Goal: Task Accomplishment & Management: Manage account settings

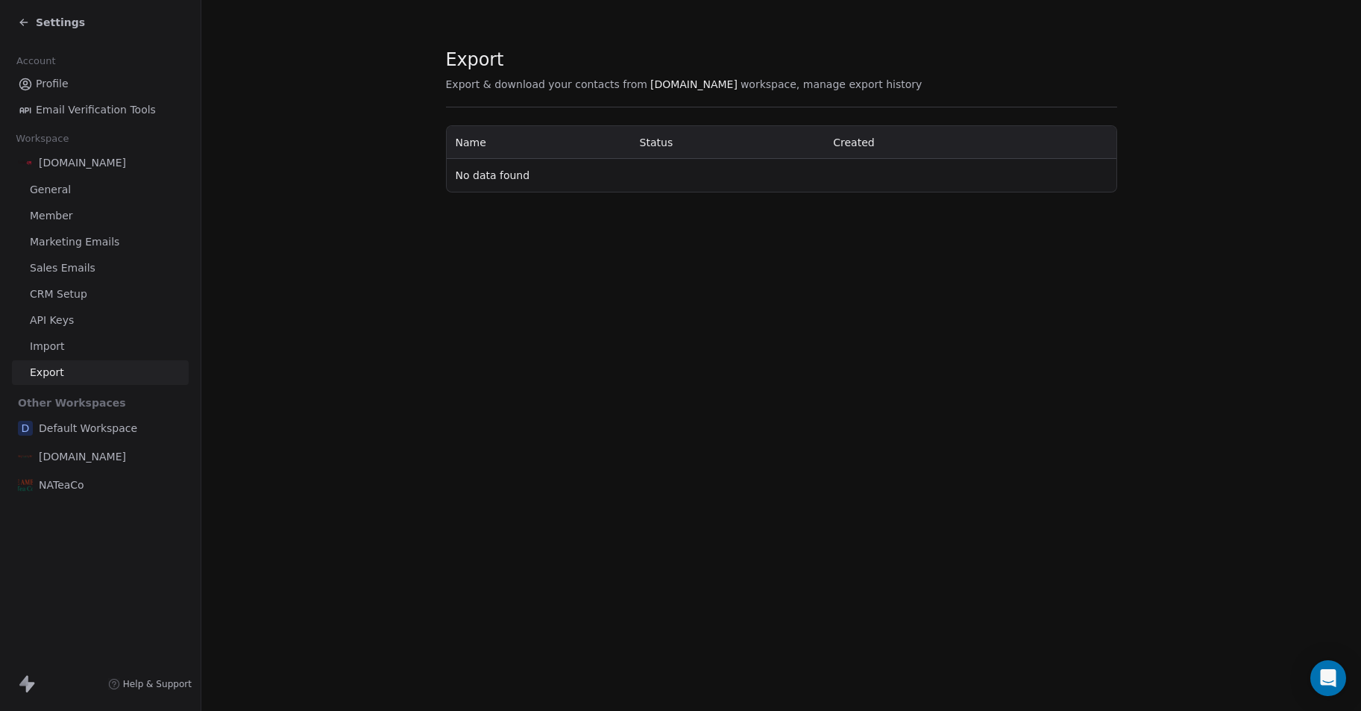
click at [254, 253] on div "Export Export & download your contacts from [DOMAIN_NAME] workspace, manage exp…" at bounding box center [781, 355] width 1160 height 711
click at [108, 452] on span "[DOMAIN_NAME]" at bounding box center [82, 456] width 87 height 15
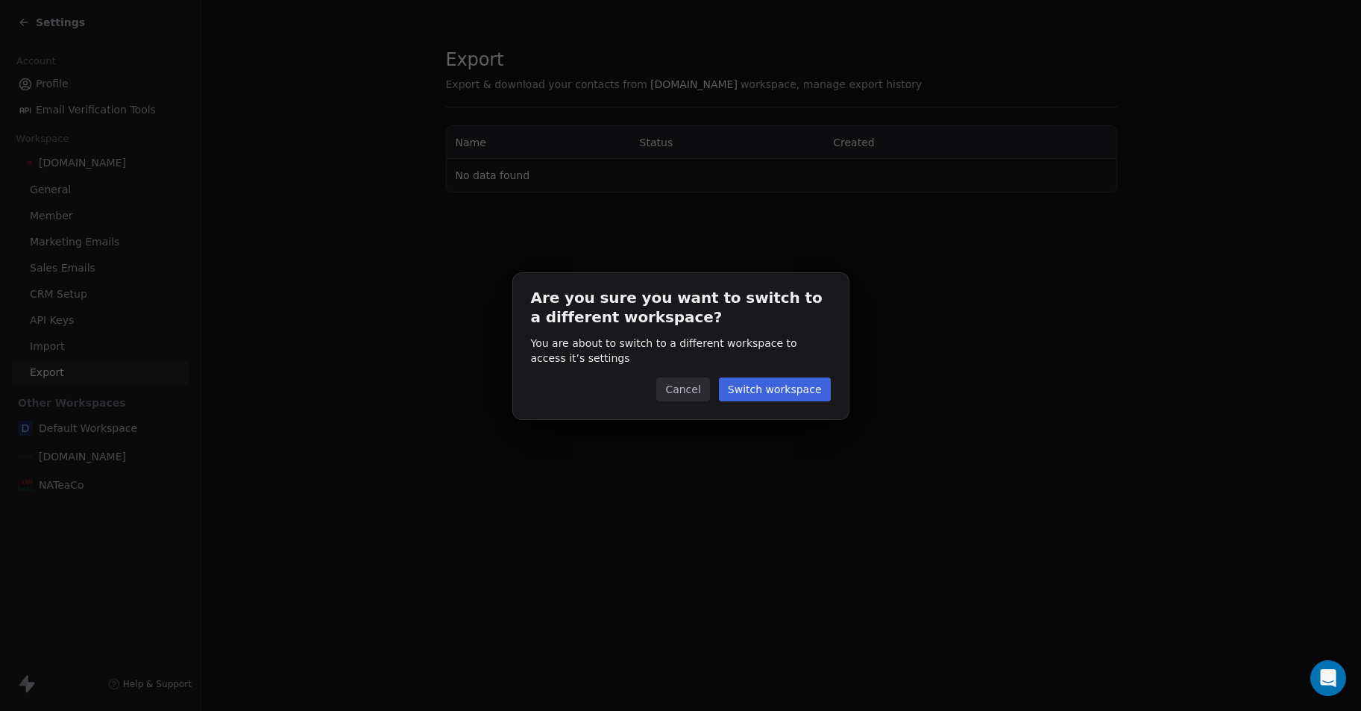
click at [805, 384] on button "Switch workspace" at bounding box center [775, 389] width 112 height 24
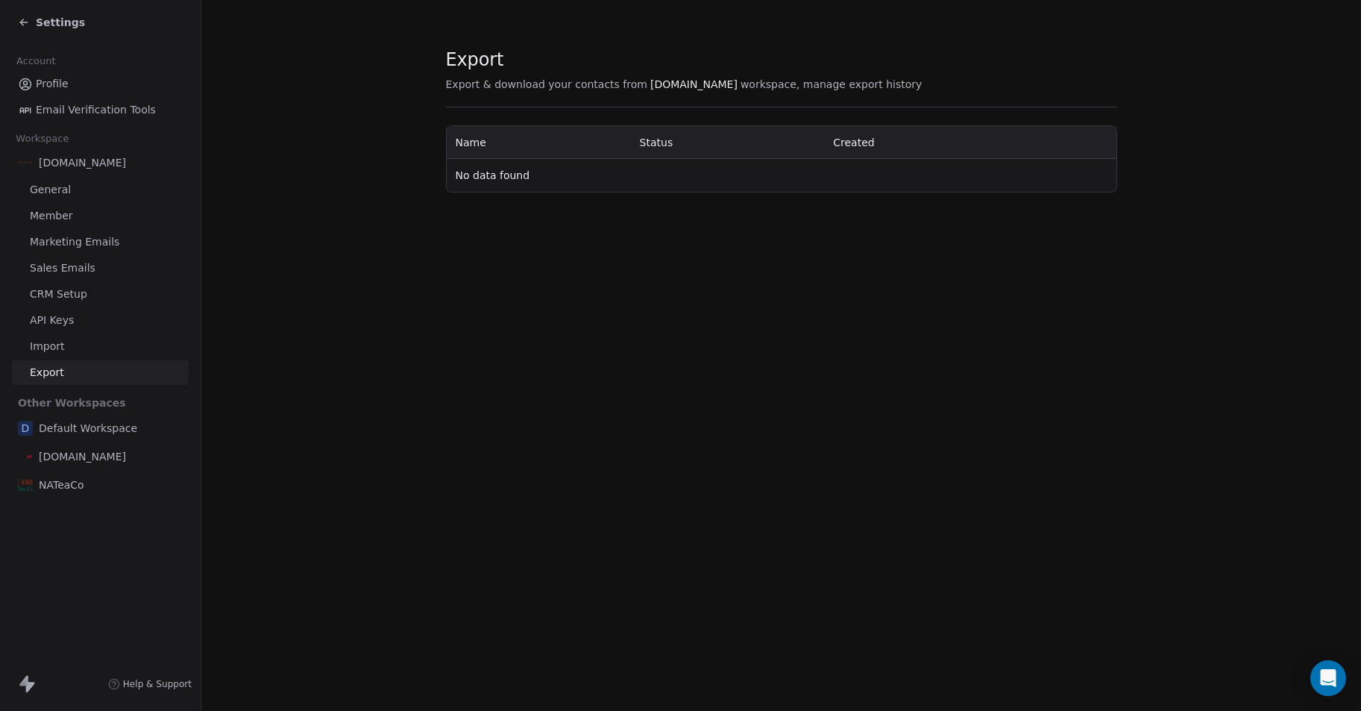
click at [54, 191] on span "General" at bounding box center [50, 190] width 41 height 16
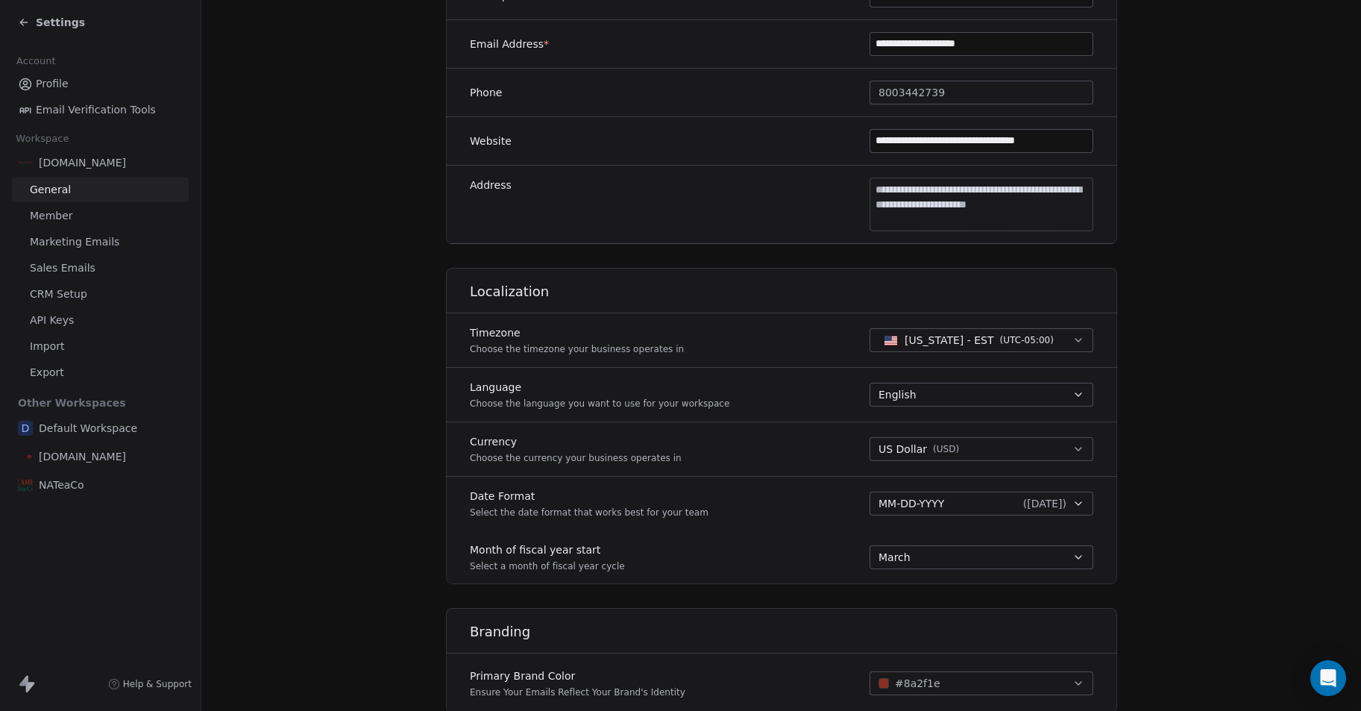
scroll to position [568, 0]
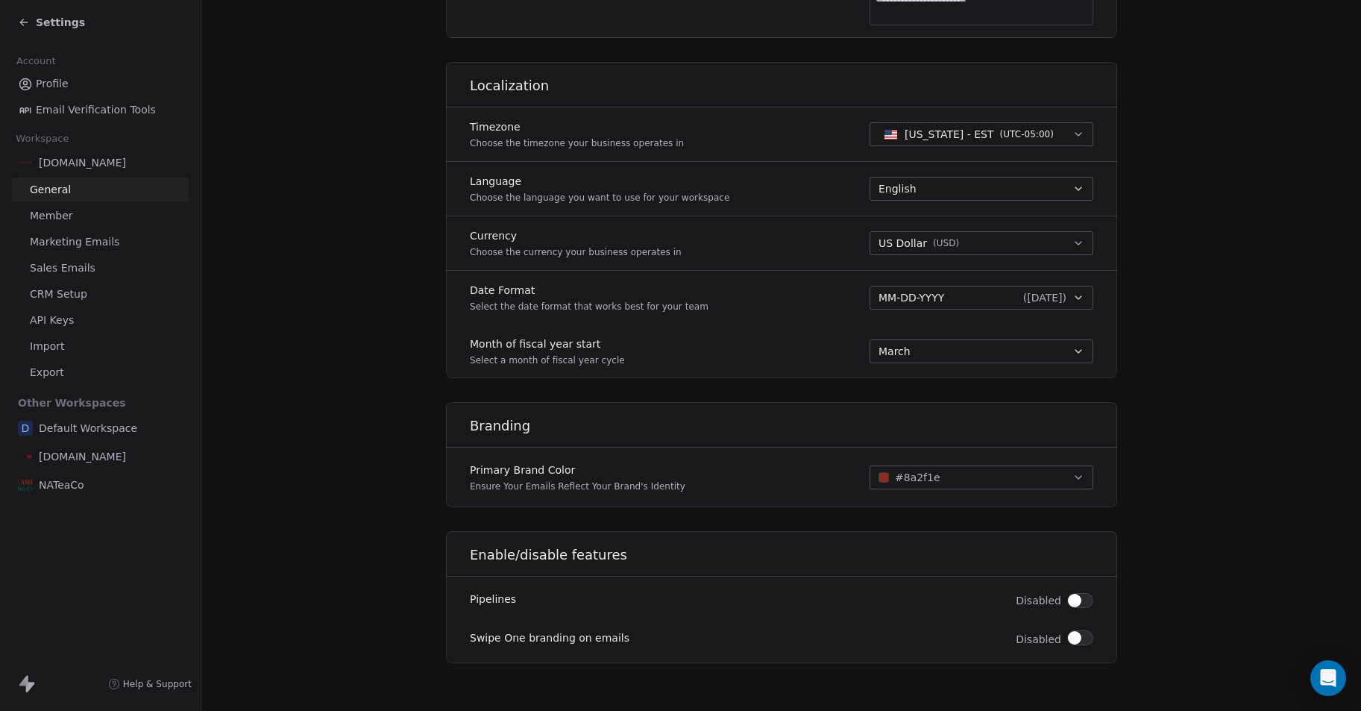
click at [48, 216] on span "Member" at bounding box center [51, 216] width 43 height 16
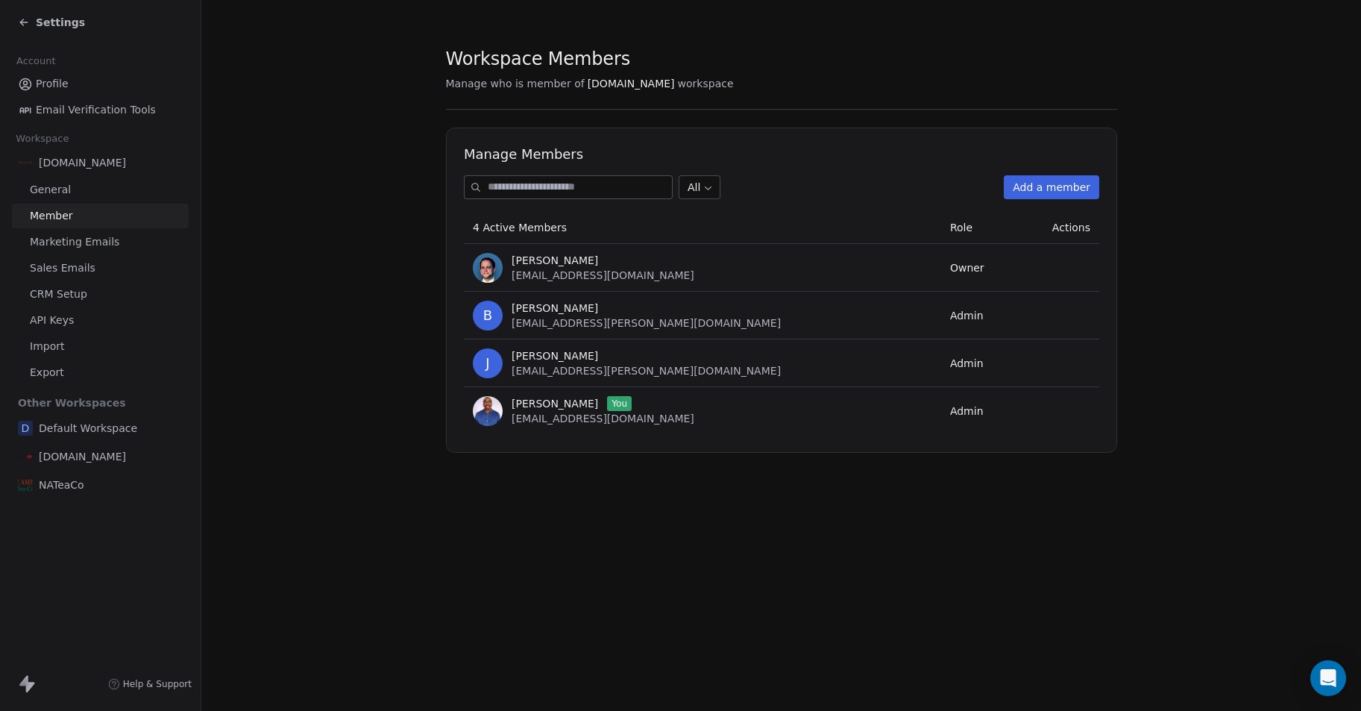
click at [58, 242] on span "Marketing Emails" at bounding box center [75, 242] width 90 height 16
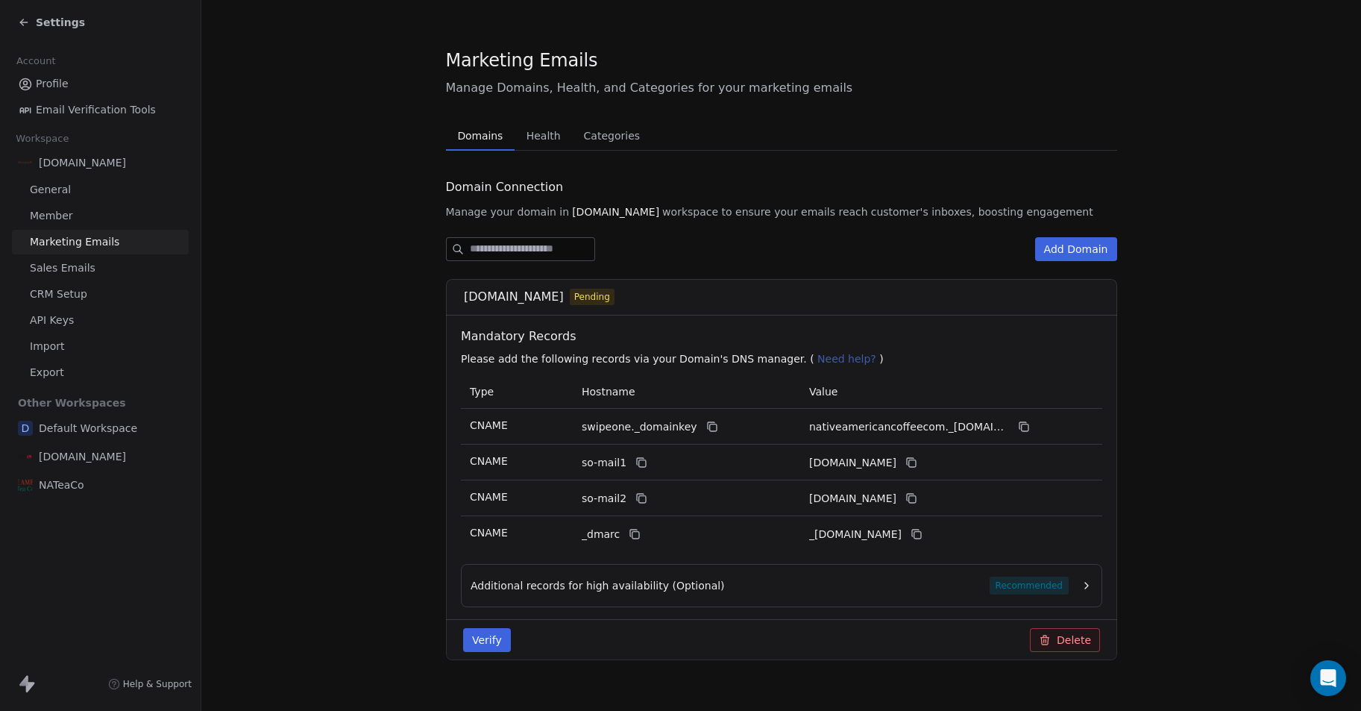
click at [78, 490] on span "NATeaCo" at bounding box center [62, 484] width 46 height 15
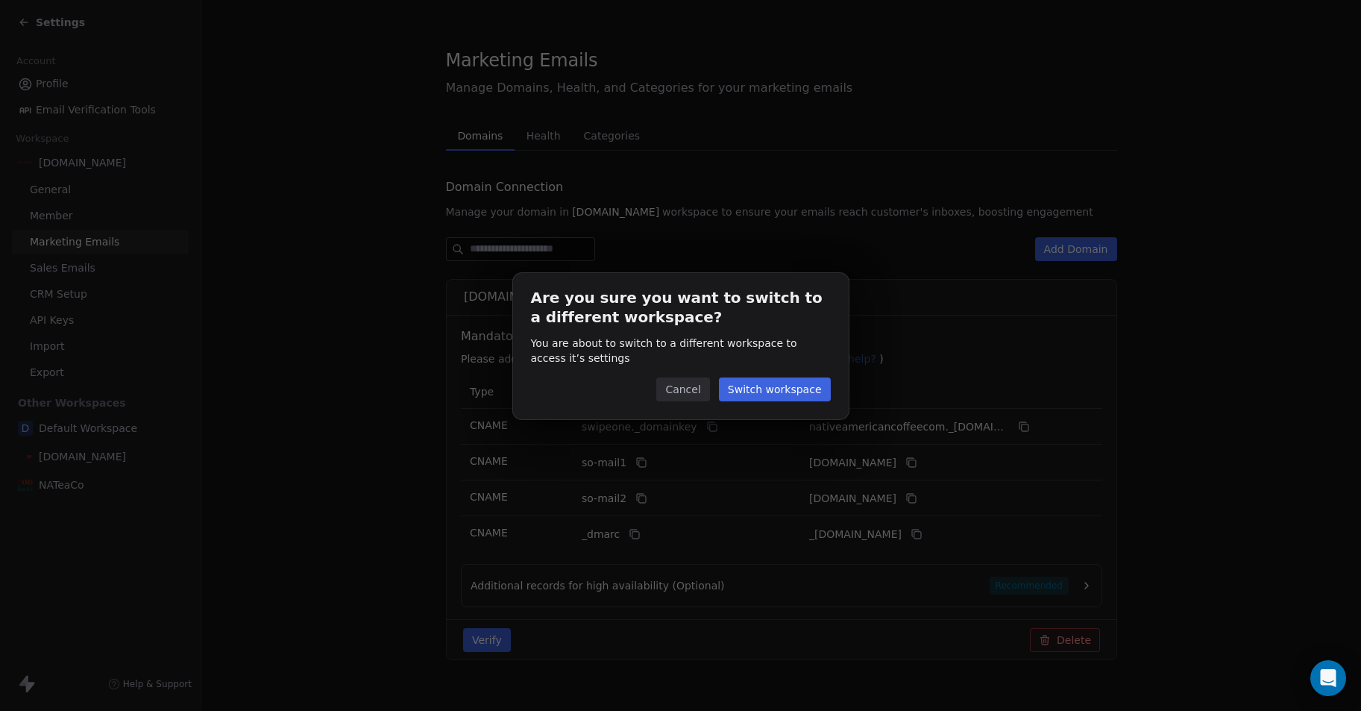
click at [786, 389] on button "Switch workspace" at bounding box center [775, 389] width 112 height 24
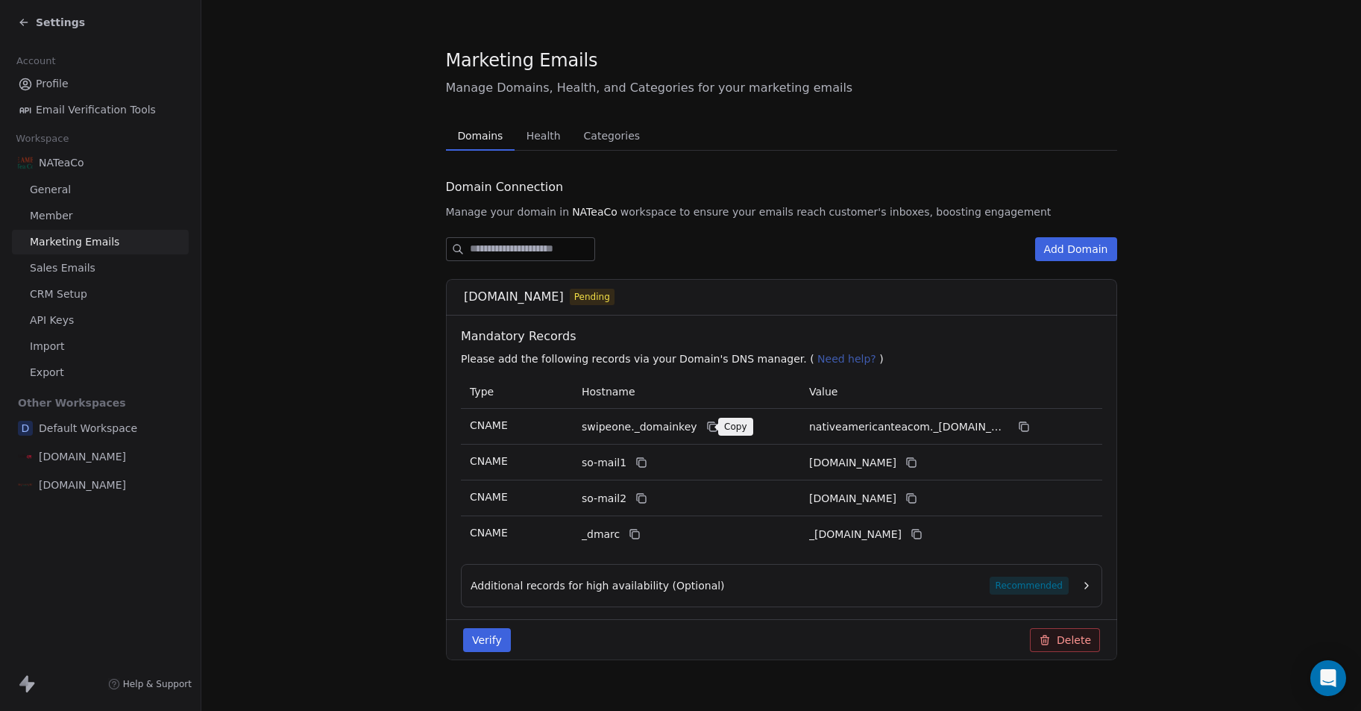
click at [709, 427] on icon at bounding box center [712, 427] width 7 height 7
click at [1027, 430] on icon at bounding box center [1024, 427] width 7 height 7
click at [637, 465] on icon at bounding box center [640, 461] width 7 height 7
click at [679, 459] on div "so-mail1" at bounding box center [664, 463] width 164 height 18
click at [913, 462] on icon at bounding box center [909, 461] width 7 height 7
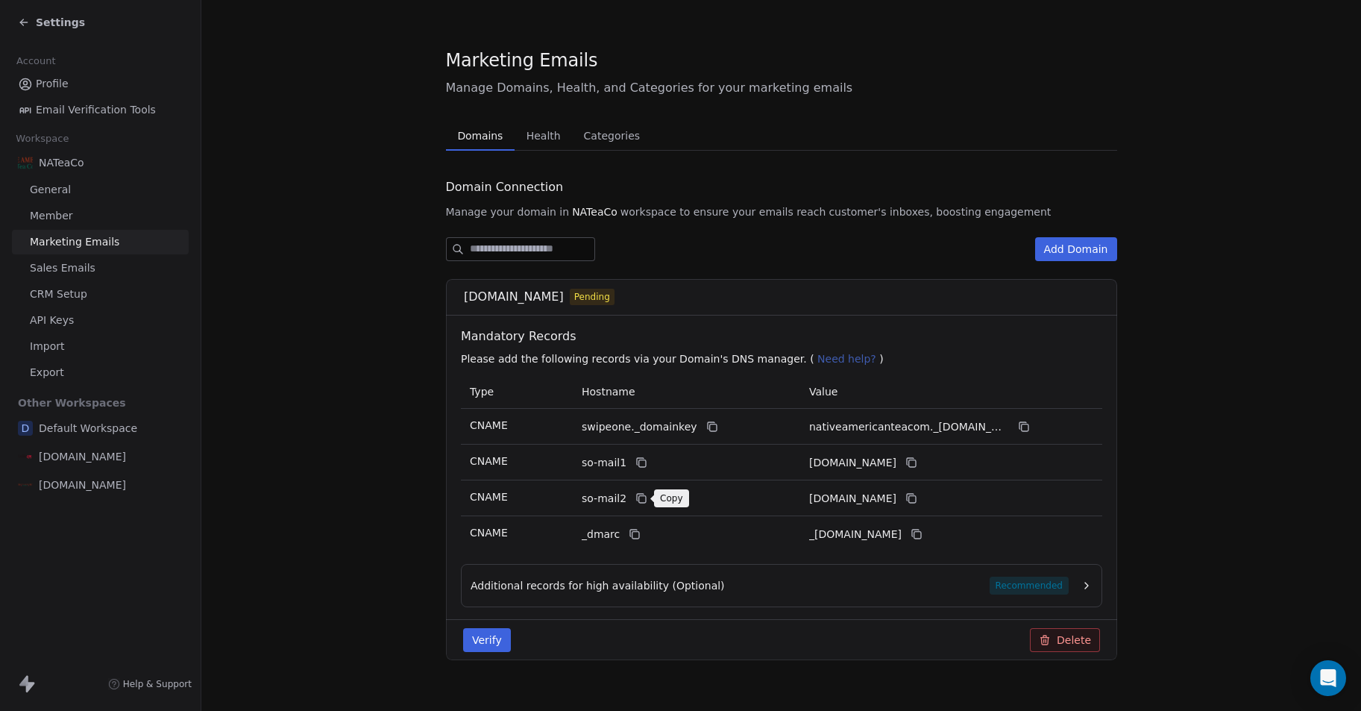
click at [639, 499] on icon at bounding box center [642, 499] width 7 height 7
click at [917, 498] on icon at bounding box center [911, 498] width 12 height 12
click at [634, 534] on icon at bounding box center [635, 534] width 12 height 12
click at [922, 534] on icon at bounding box center [916, 534] width 12 height 12
click at [694, 591] on span "Additional records for high availability (Optional)" at bounding box center [598, 585] width 254 height 15
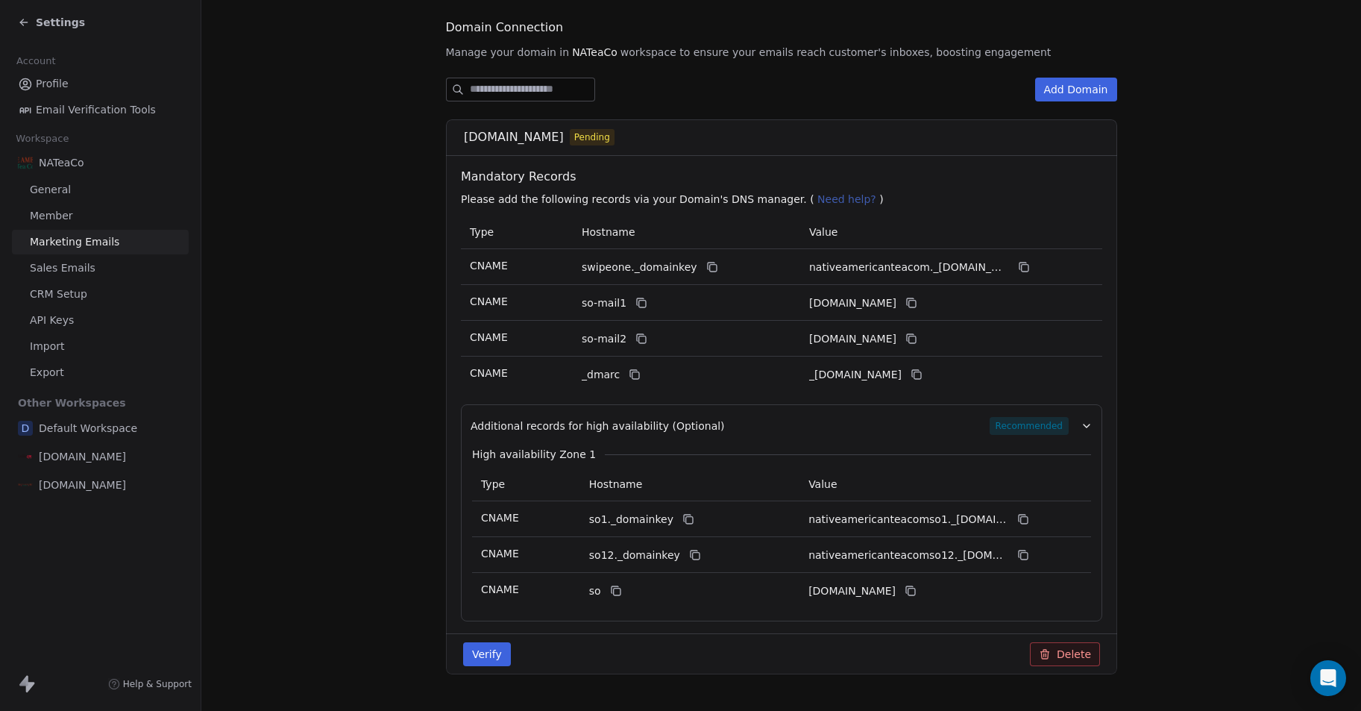
scroll to position [195, 0]
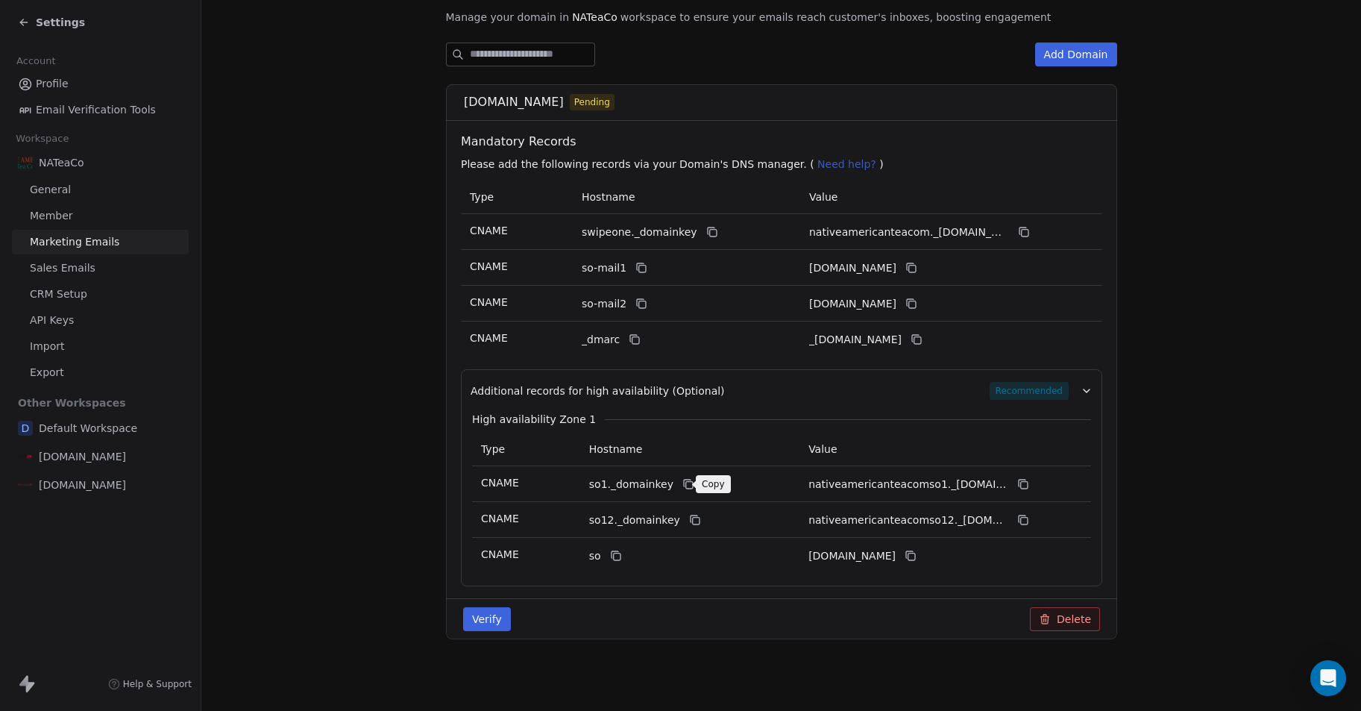
click at [682, 485] on icon at bounding box center [688, 484] width 12 height 12
click at [1023, 483] on icon at bounding box center [1024, 484] width 12 height 12
click at [690, 515] on icon at bounding box center [695, 520] width 12 height 12
click at [1018, 524] on icon at bounding box center [1024, 520] width 12 height 12
click at [619, 560] on icon at bounding box center [616, 557] width 7 height 7
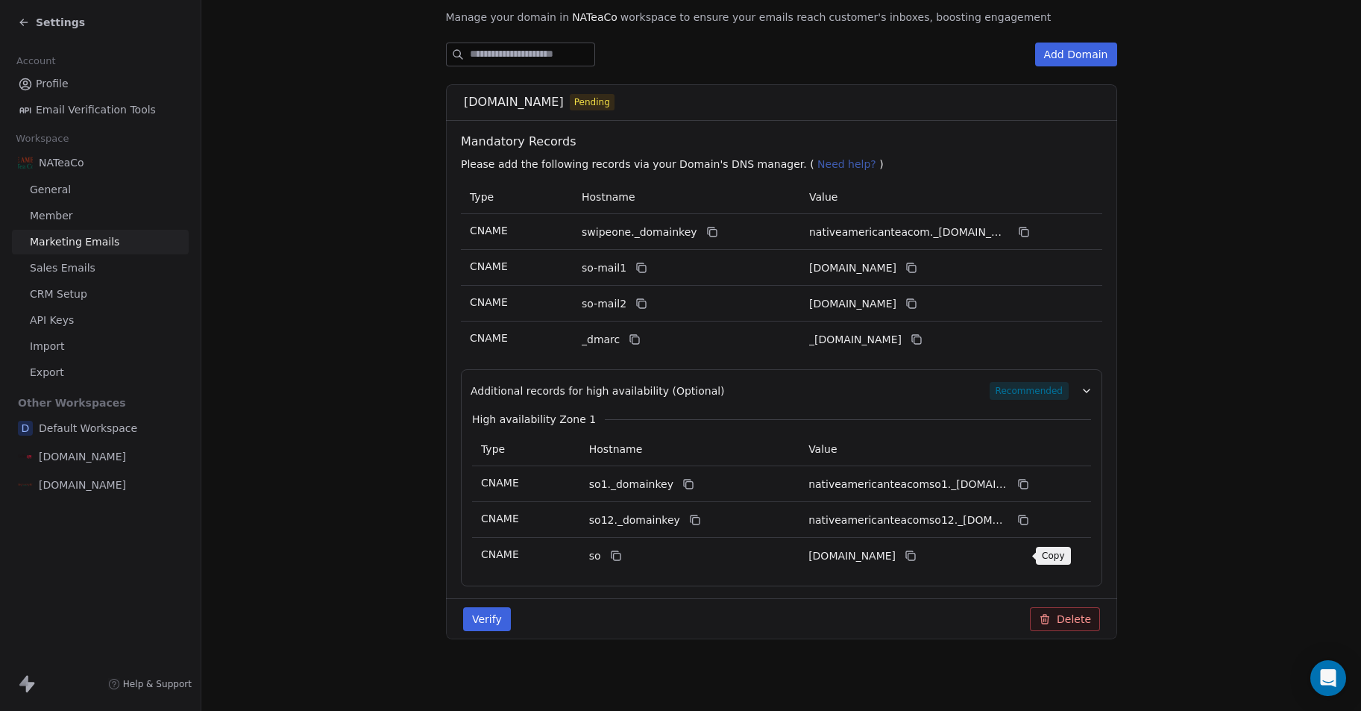
click at [917, 555] on icon at bounding box center [911, 556] width 12 height 12
click at [498, 622] on button "Verify" at bounding box center [487, 619] width 48 height 24
click at [482, 622] on button "Verify" at bounding box center [487, 619] width 48 height 24
click at [706, 231] on icon at bounding box center [712, 232] width 12 height 12
click at [86, 264] on span "Sales Emails" at bounding box center [63, 268] width 66 height 16
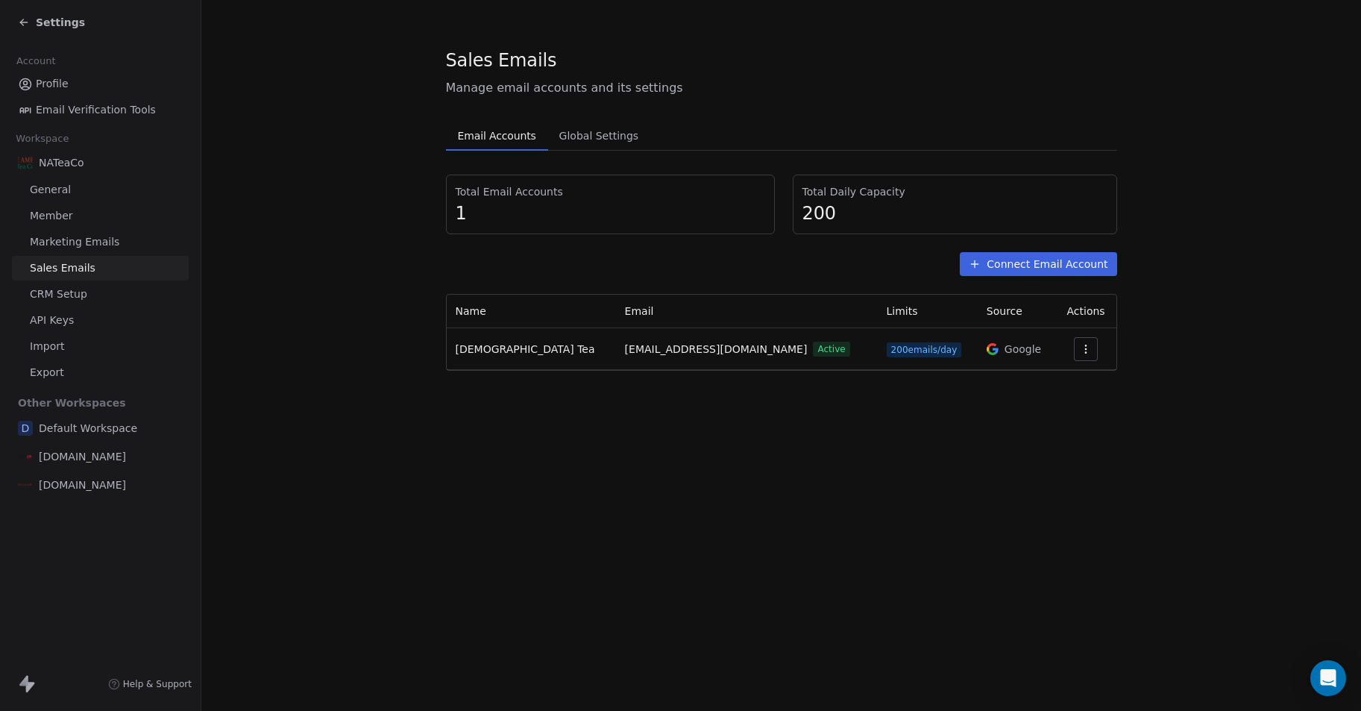
click at [66, 242] on span "Marketing Emails" at bounding box center [75, 242] width 90 height 16
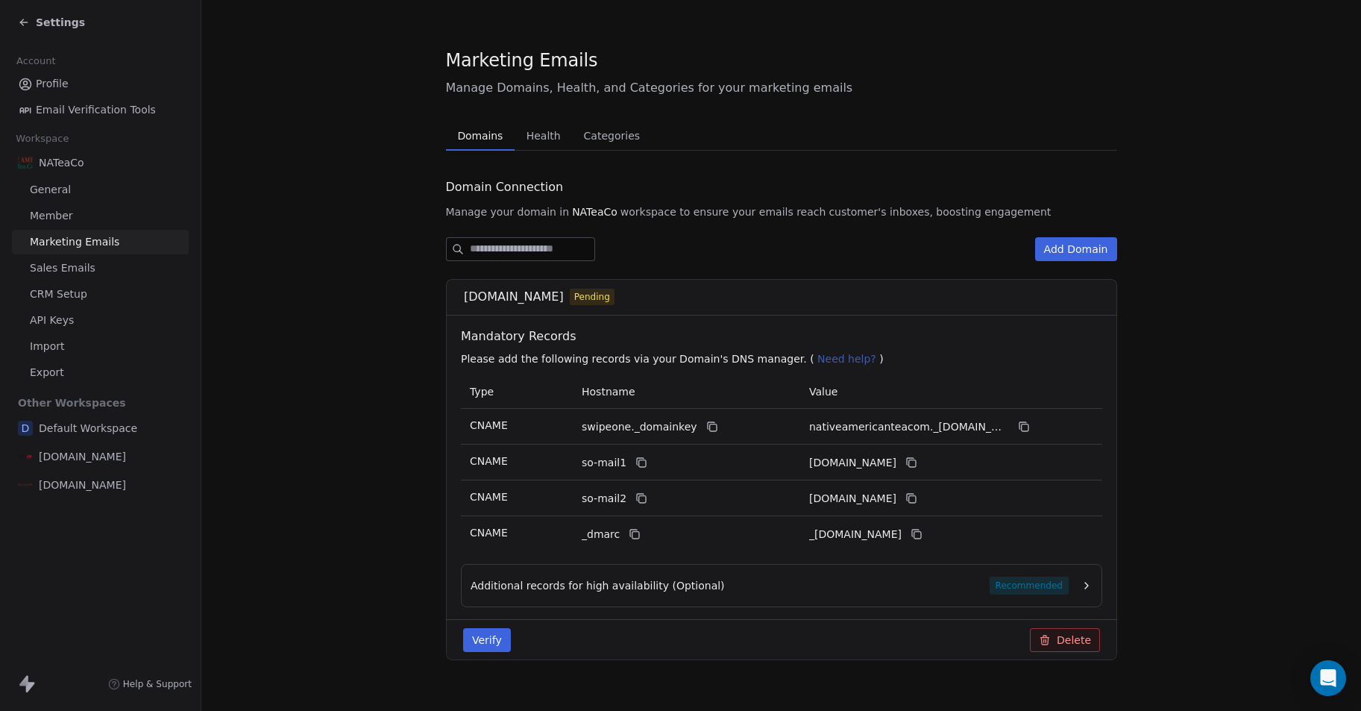
click at [98, 456] on div "[DOMAIN_NAME]" at bounding box center [100, 456] width 177 height 27
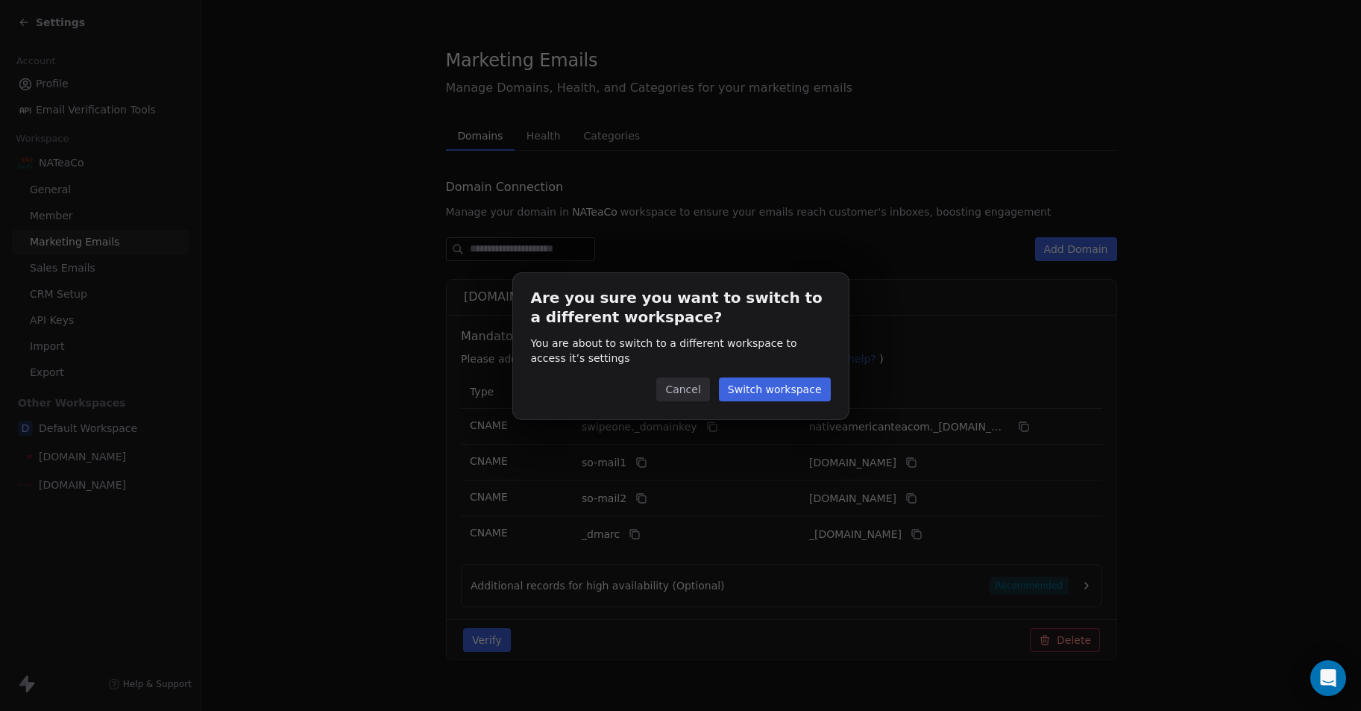
click at [688, 392] on button "Cancel" at bounding box center [682, 389] width 53 height 24
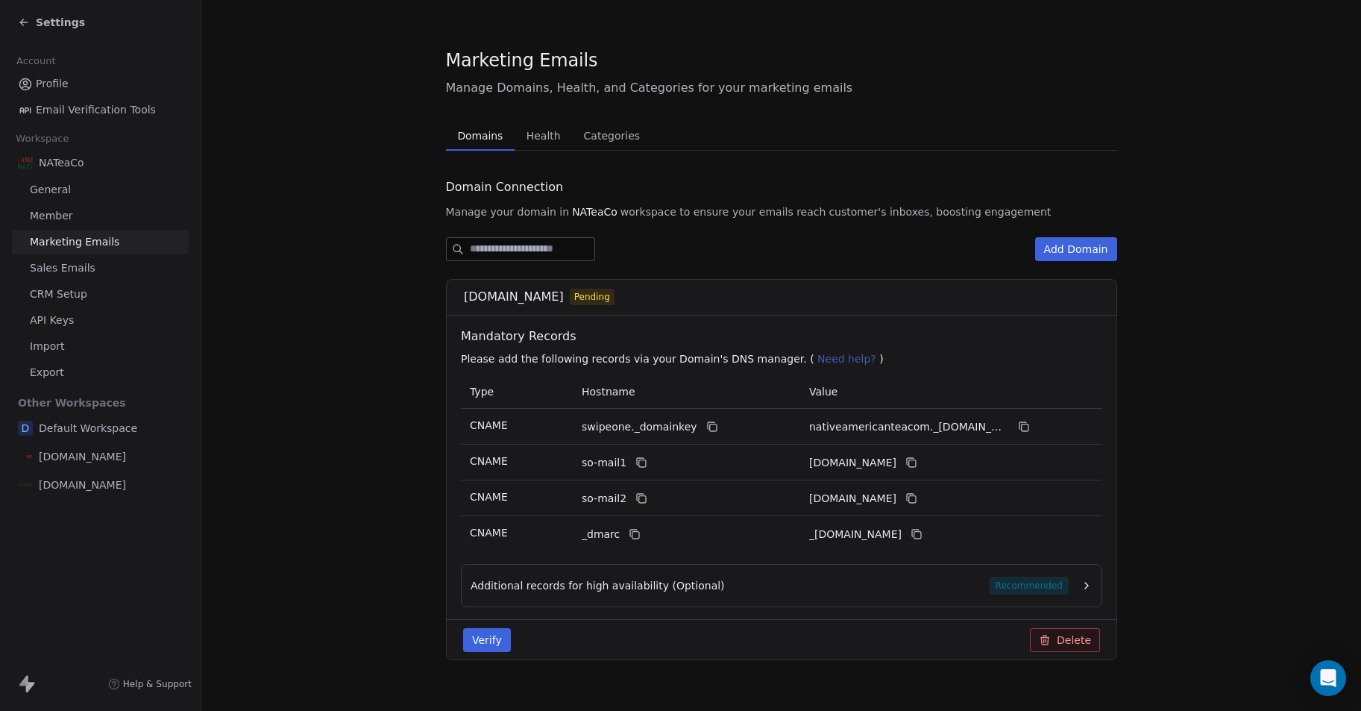
click at [497, 637] on button "Verify" at bounding box center [487, 640] width 48 height 24
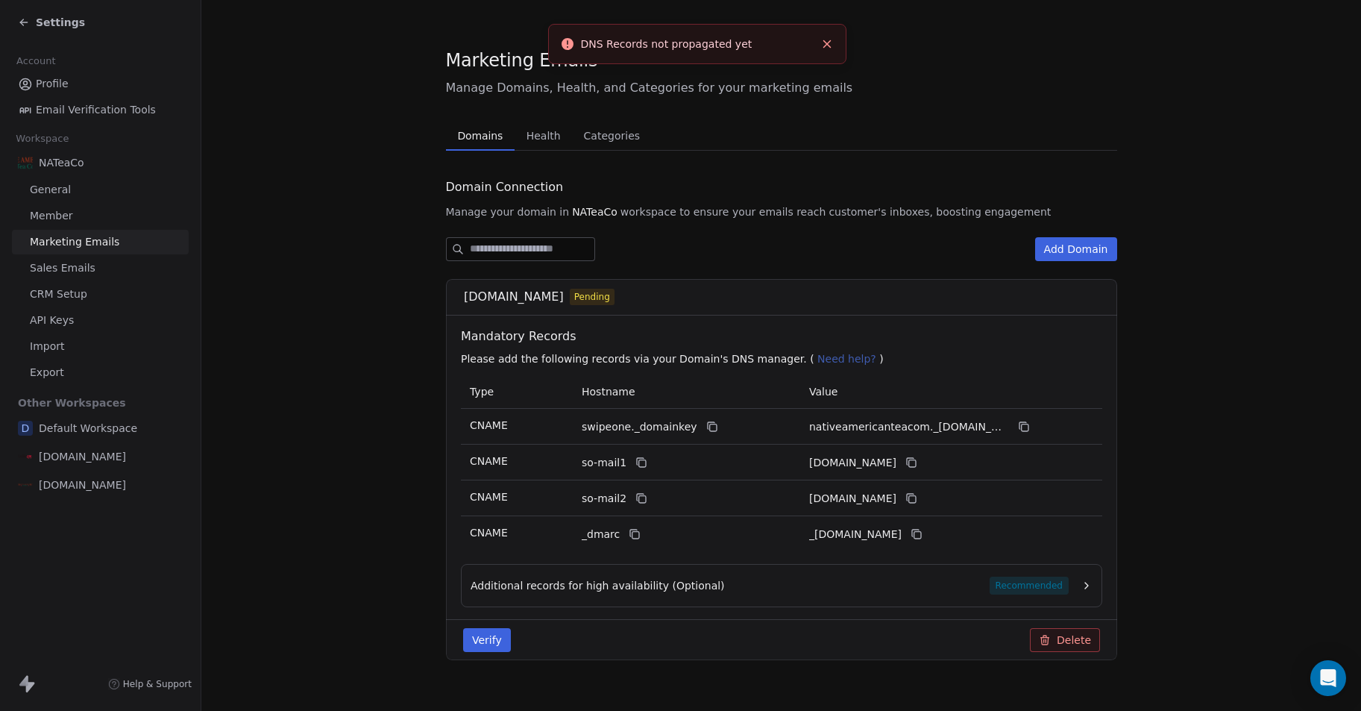
click at [49, 197] on span "General" at bounding box center [50, 190] width 41 height 16
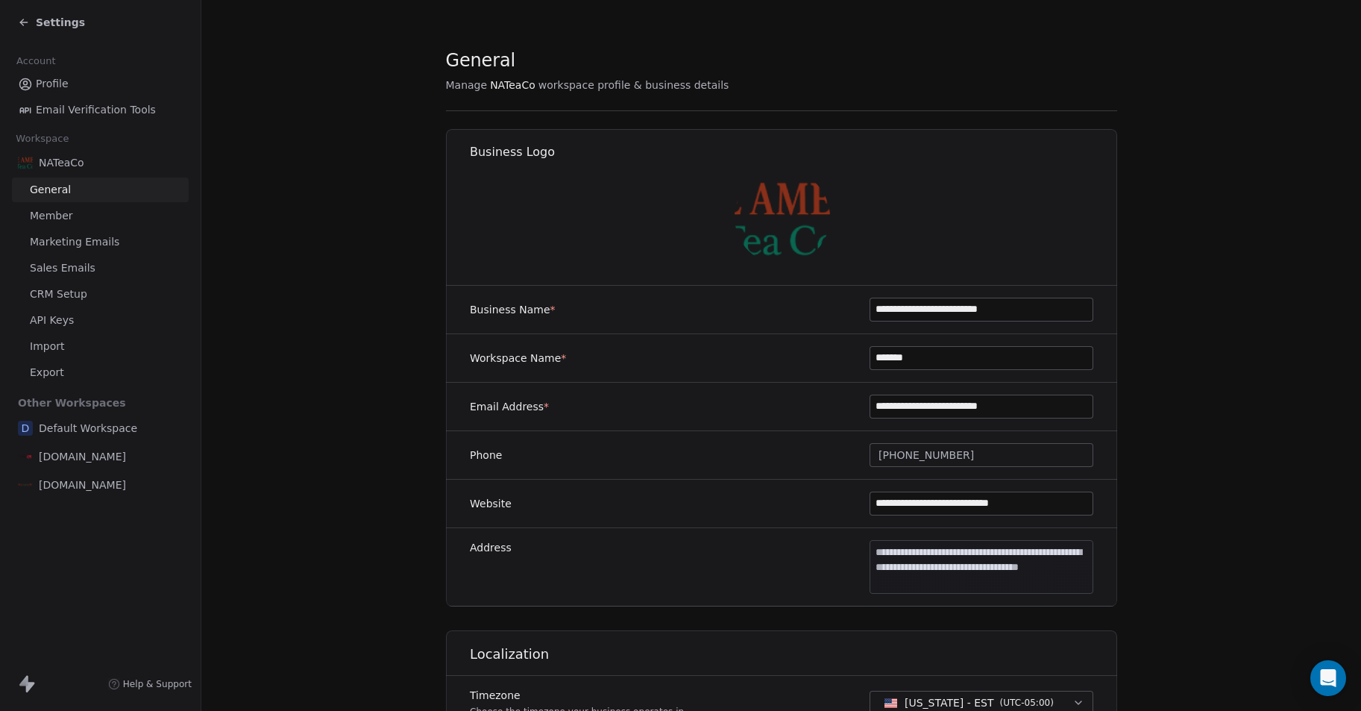
click at [52, 219] on span "Member" at bounding box center [51, 216] width 43 height 16
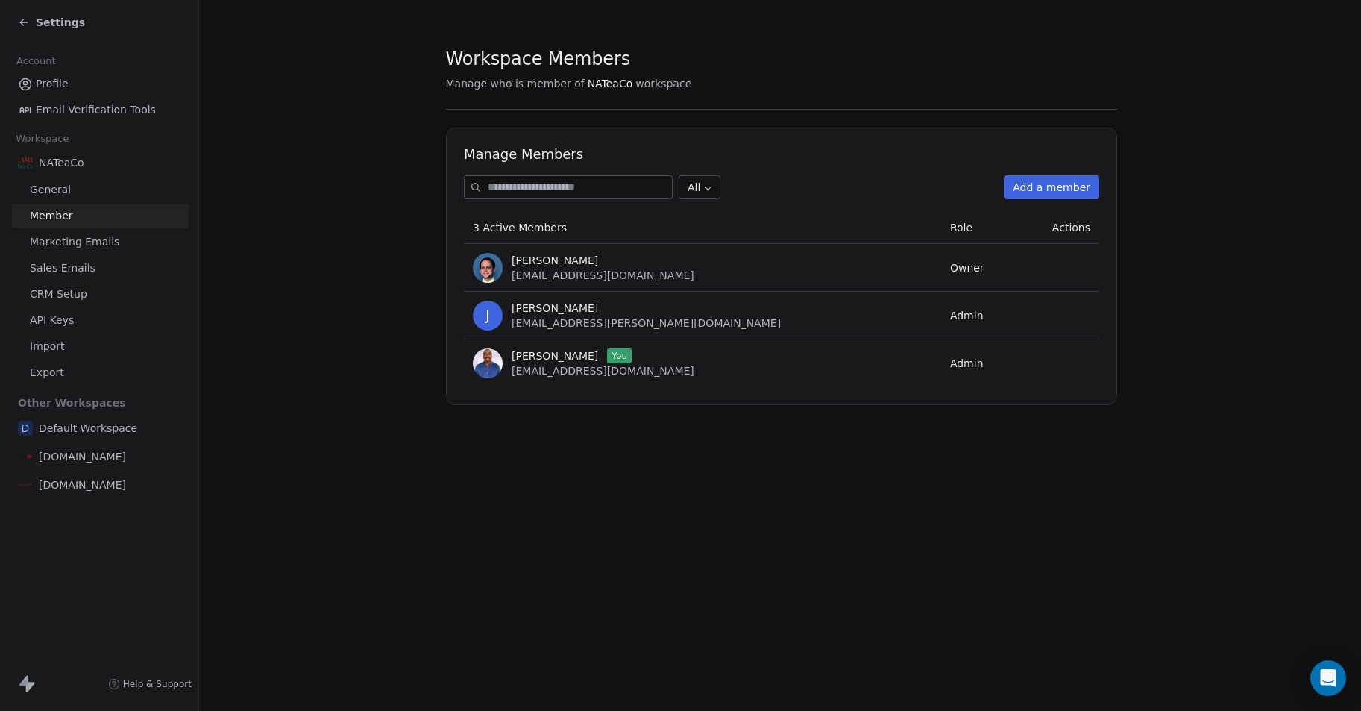
click at [70, 192] on link "General" at bounding box center [100, 190] width 177 height 25
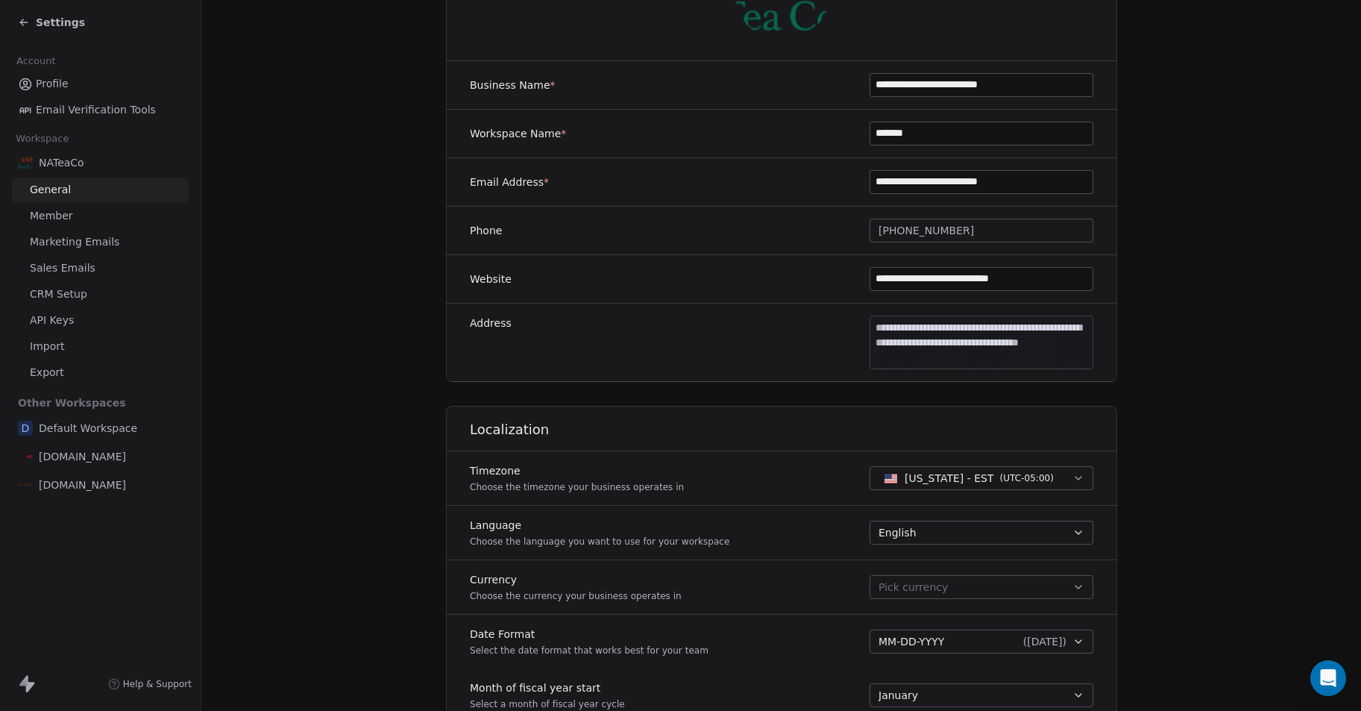
scroll to position [230, 0]
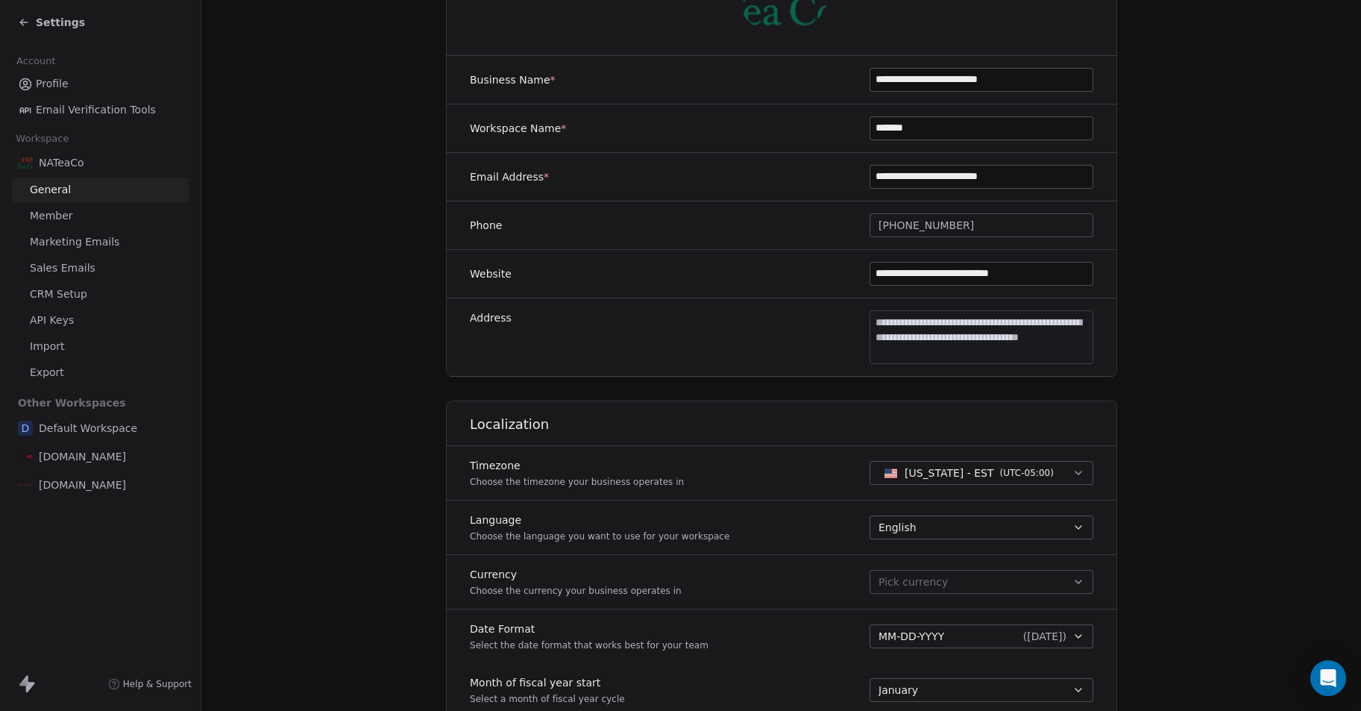
click at [79, 250] on link "Marketing Emails" at bounding box center [100, 242] width 177 height 25
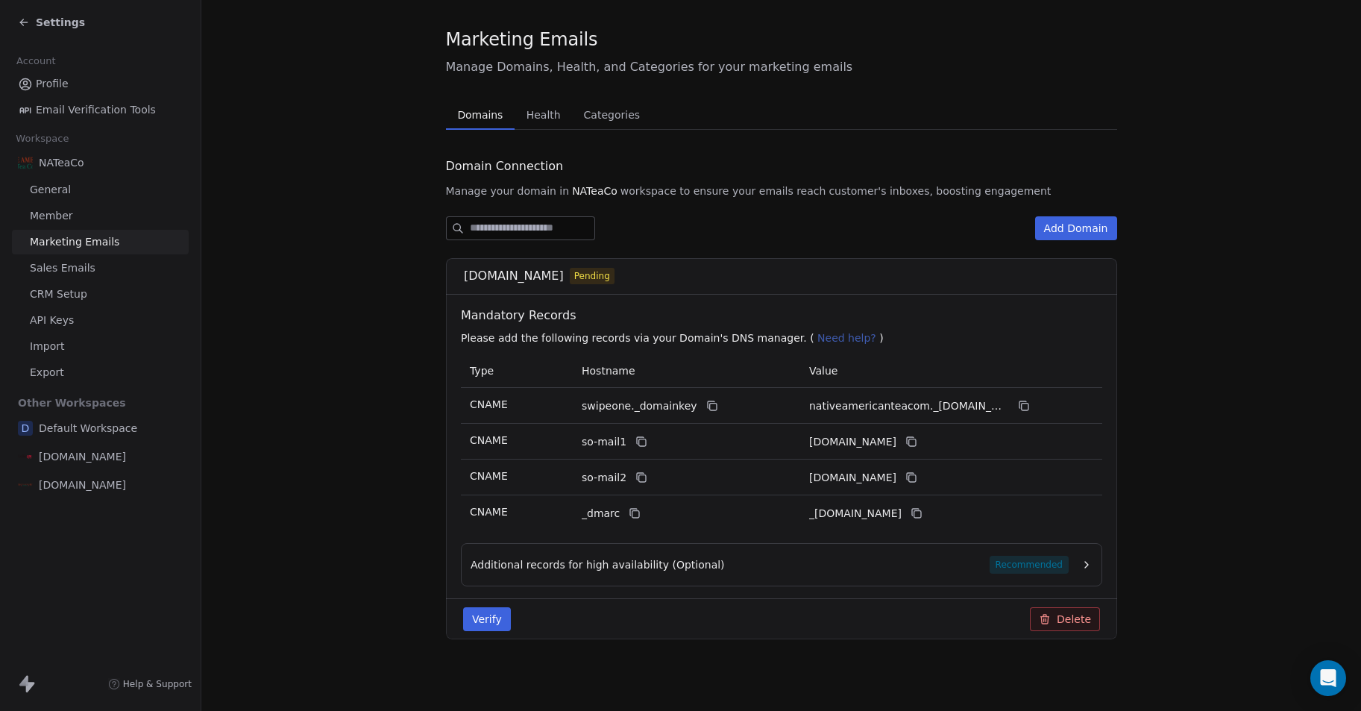
click at [483, 621] on button "Verify" at bounding box center [487, 619] width 48 height 24
click at [562, 577] on div "Additional records for high availability (Optional) Recommended" at bounding box center [782, 564] width 642 height 43
click at [559, 571] on span "Additional records for high availability (Optional)" at bounding box center [598, 564] width 254 height 15
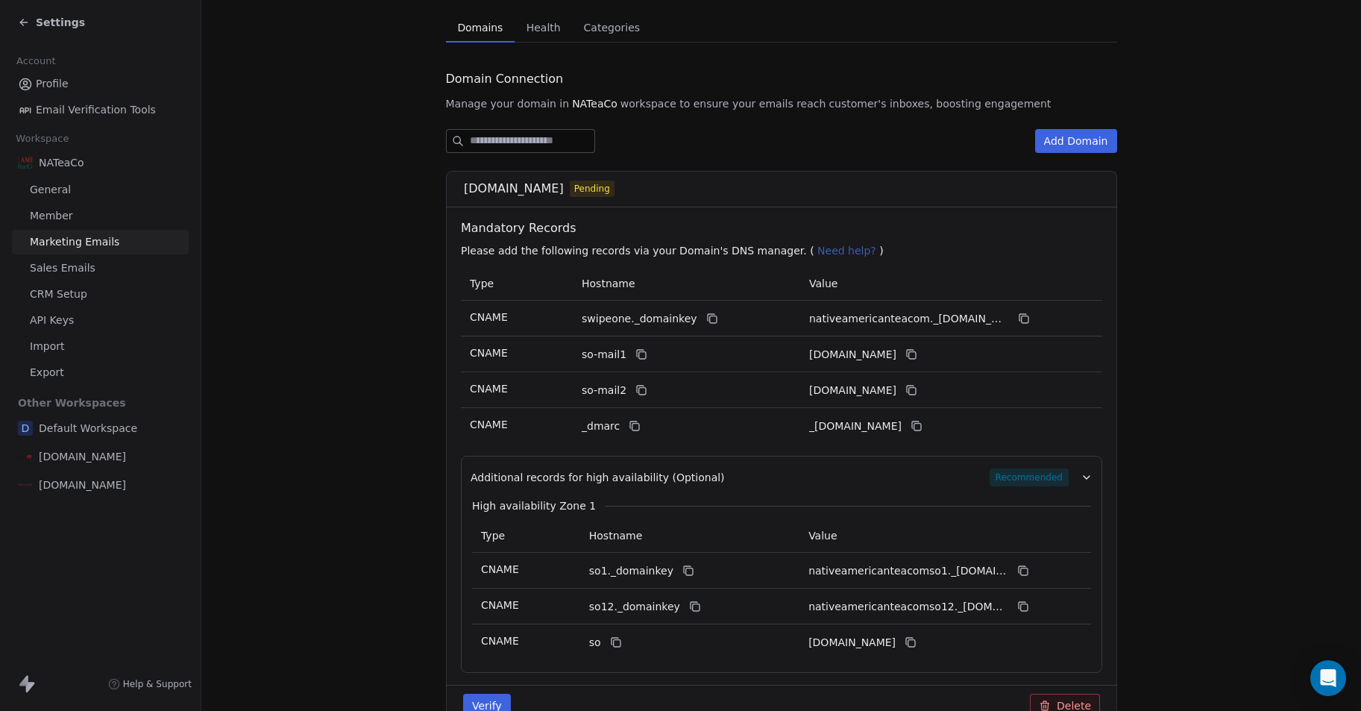
scroll to position [195, 0]
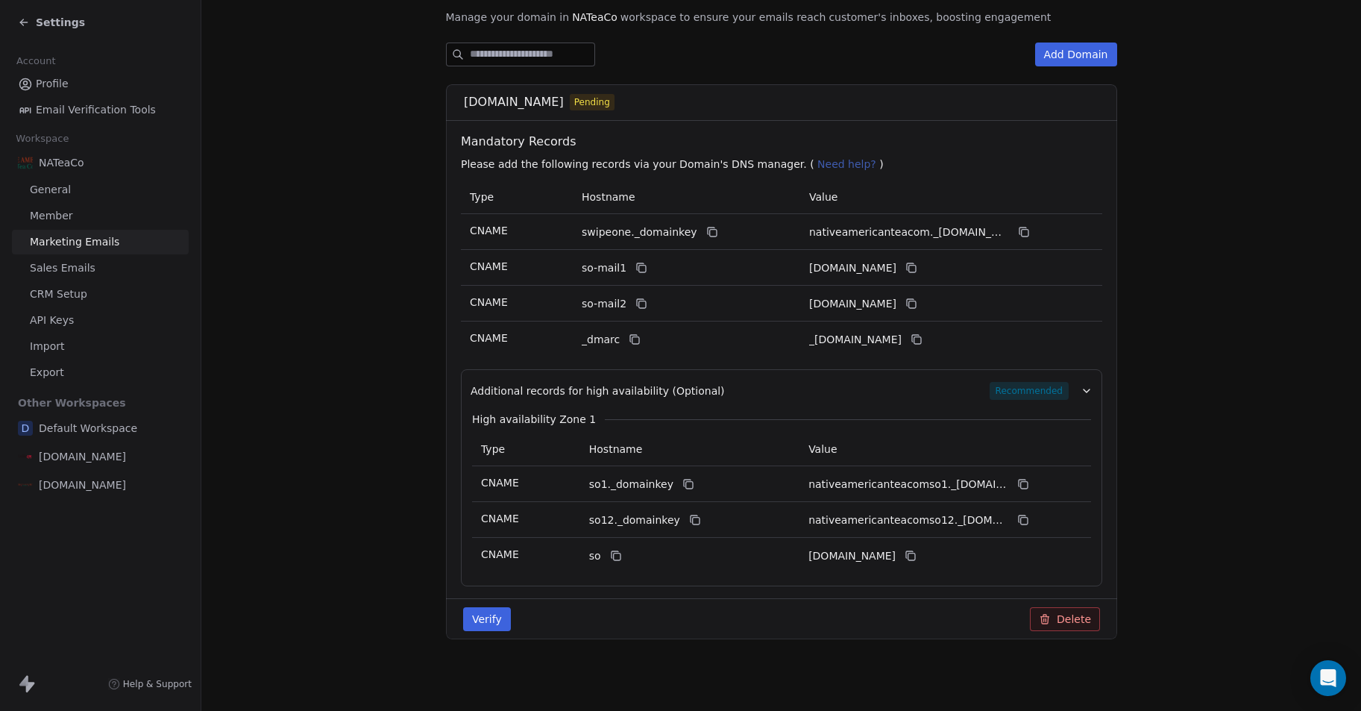
click at [36, 201] on link "General" at bounding box center [100, 190] width 177 height 25
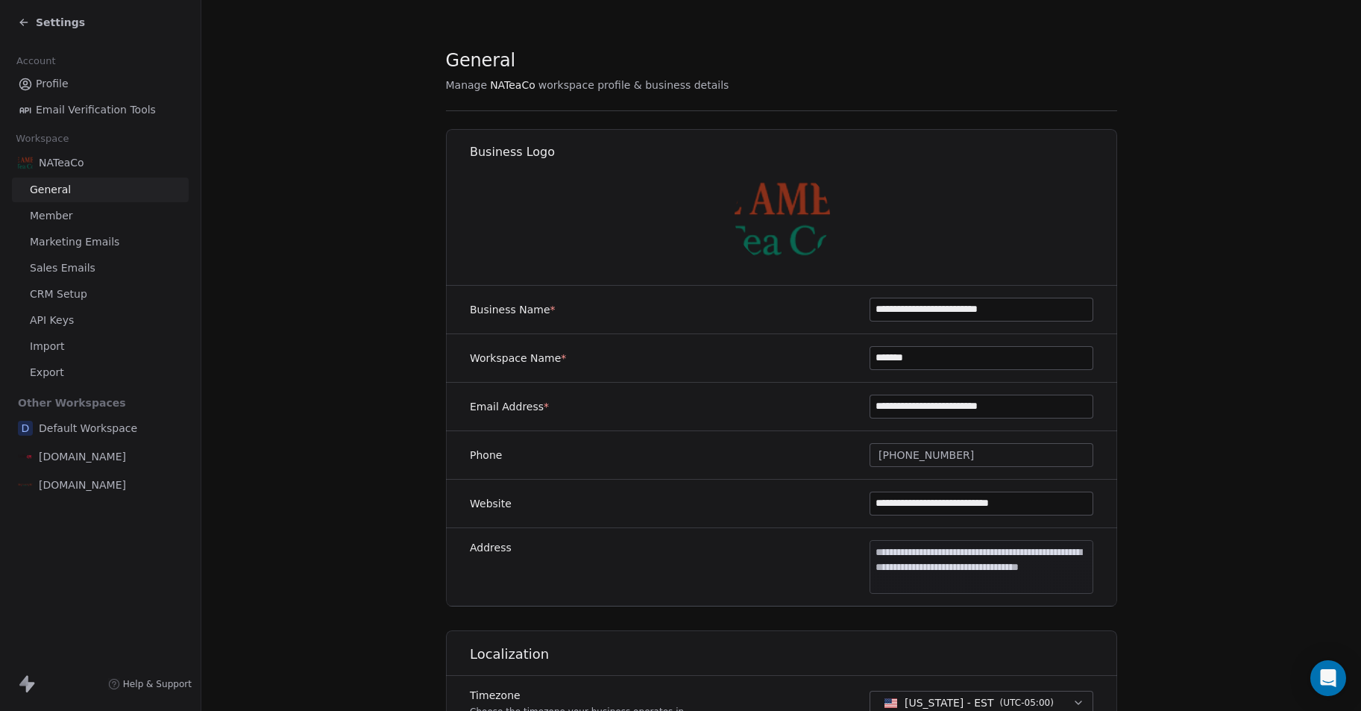
click at [79, 213] on link "Member" at bounding box center [100, 216] width 177 height 25
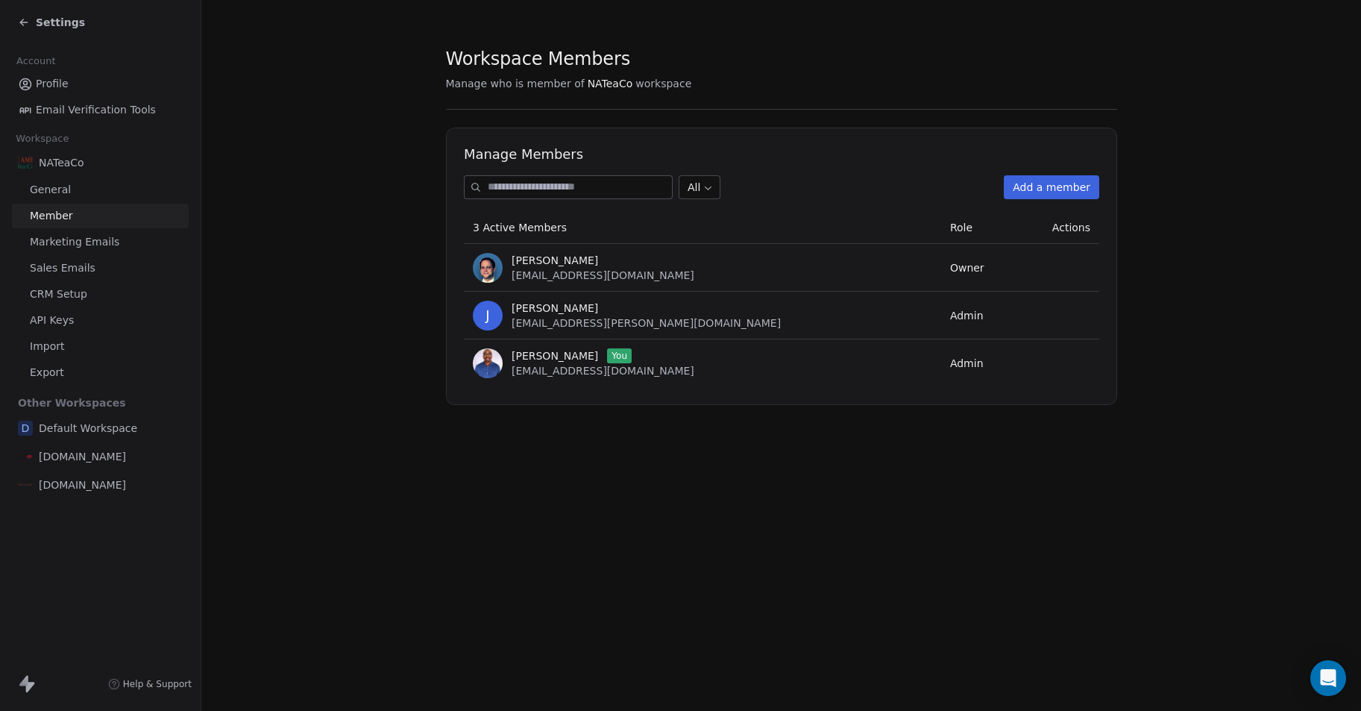
click at [113, 249] on span "Marketing Emails" at bounding box center [75, 242] width 90 height 16
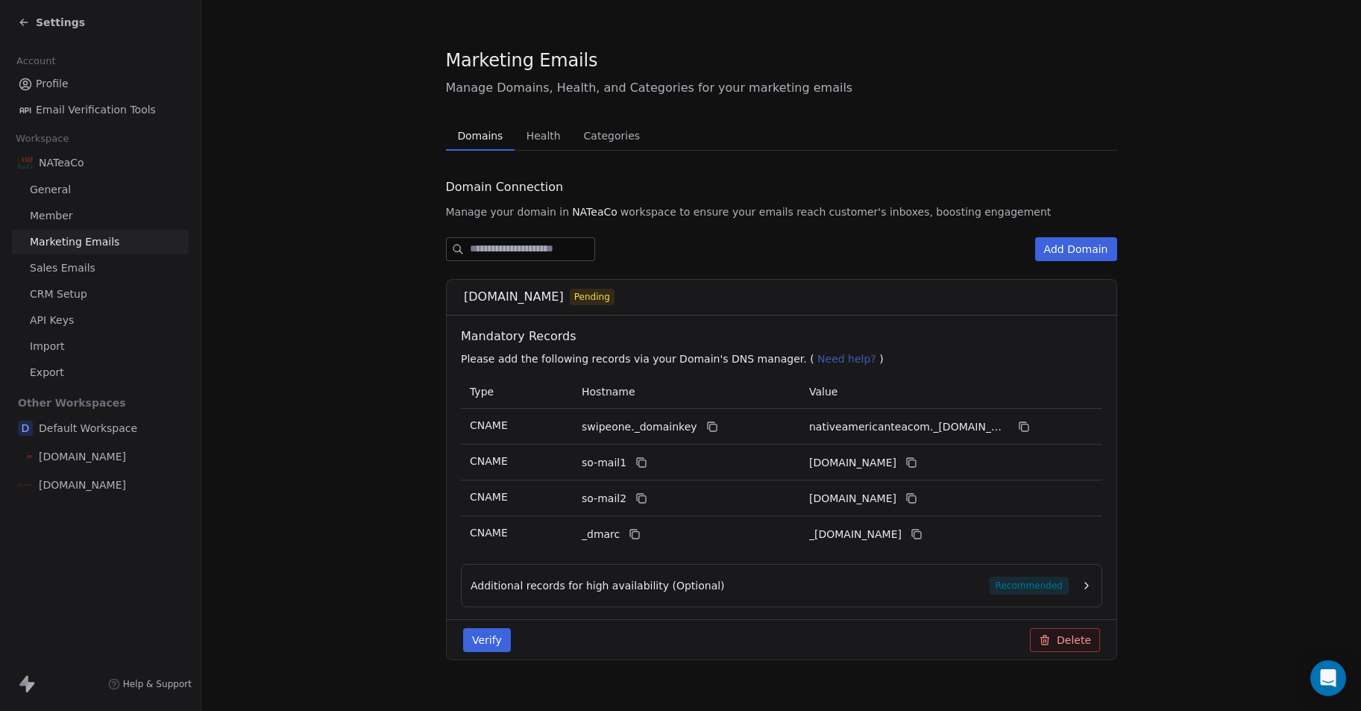
click at [503, 636] on button "Verify" at bounding box center [487, 640] width 48 height 24
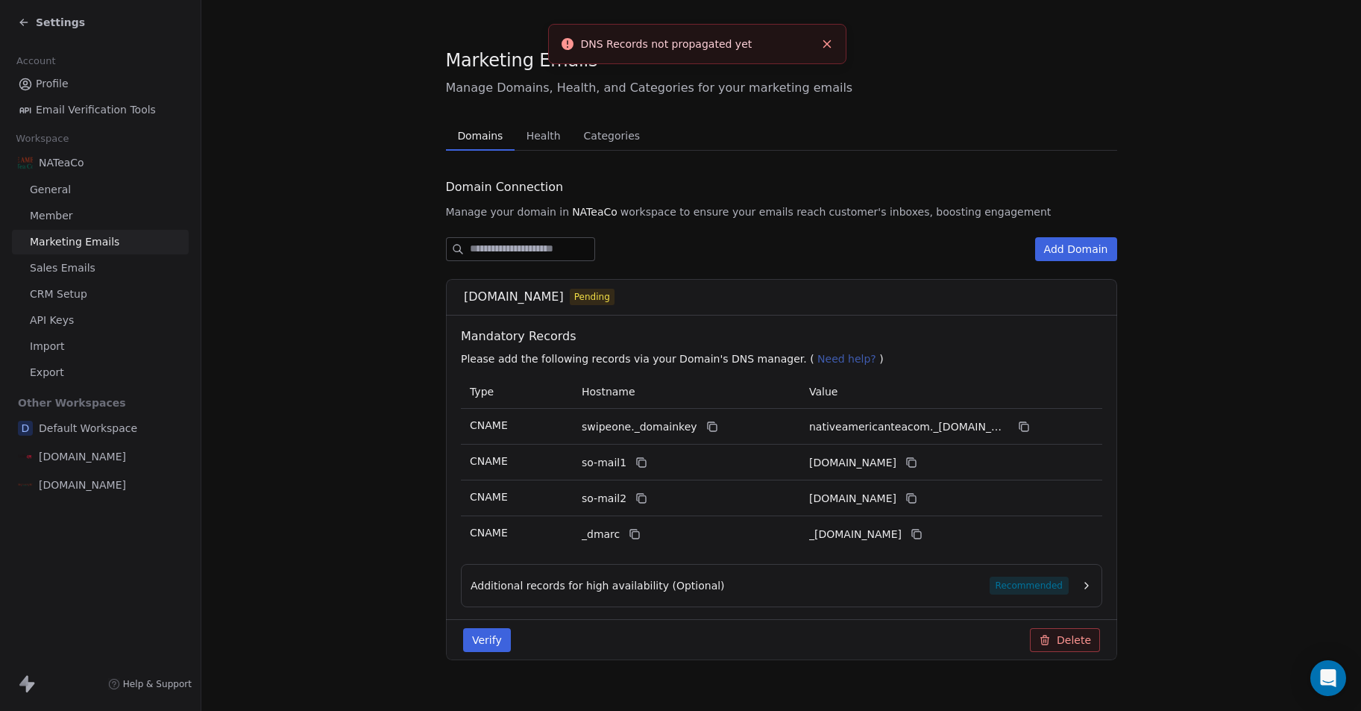
click at [48, 184] on span "General" at bounding box center [50, 190] width 41 height 16
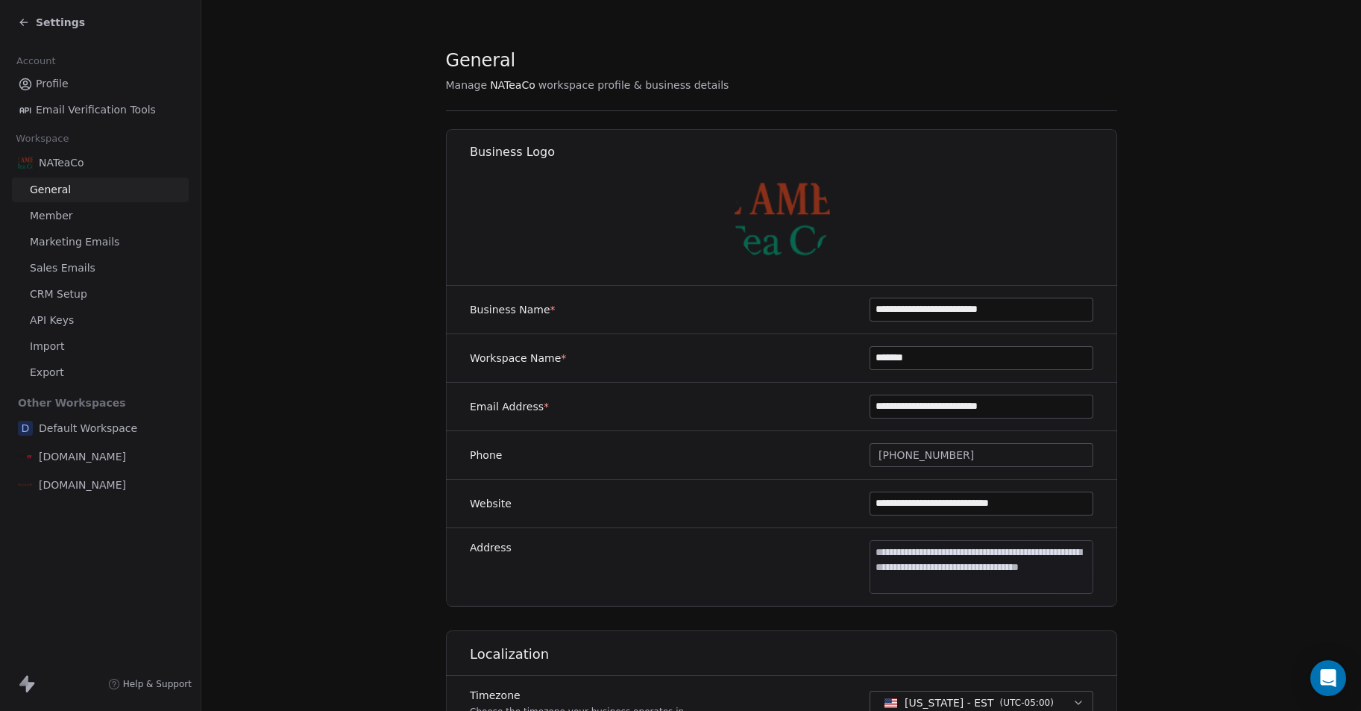
click at [68, 116] on span "Email Verification Tools" at bounding box center [96, 110] width 120 height 16
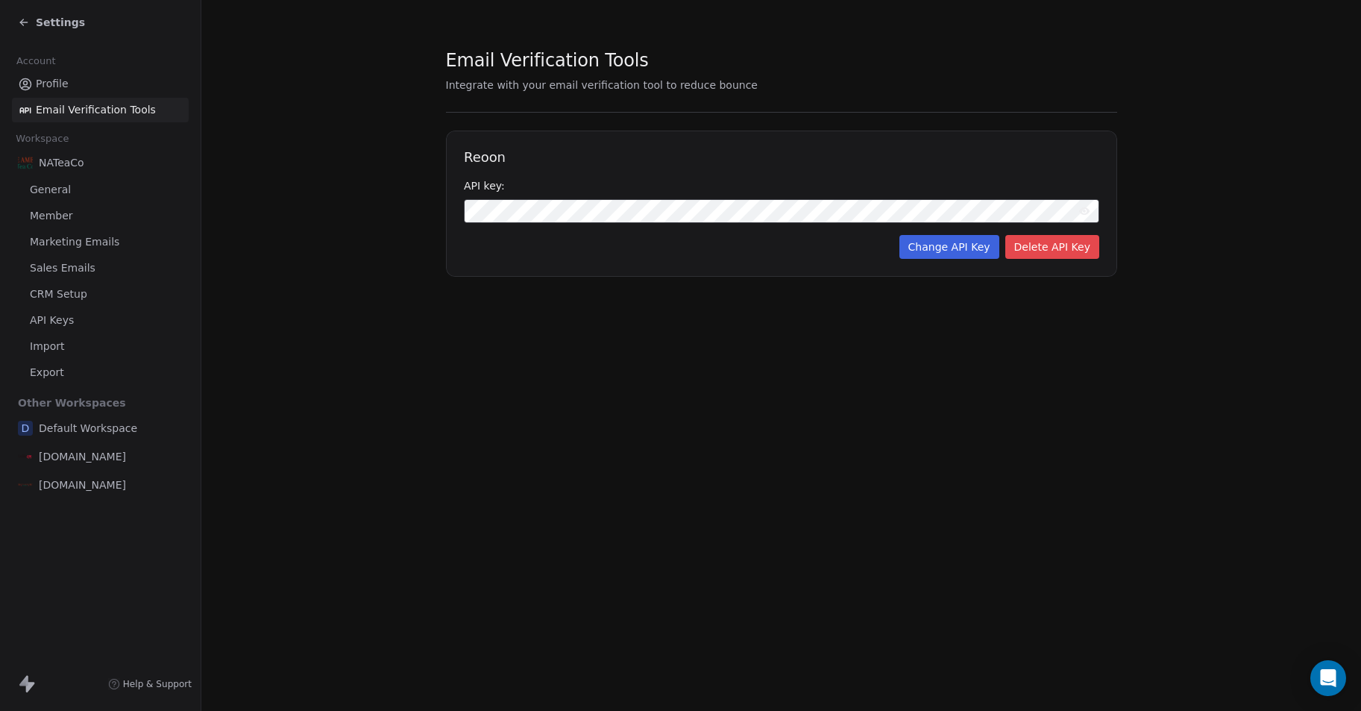
click at [60, 219] on span "Member" at bounding box center [51, 216] width 43 height 16
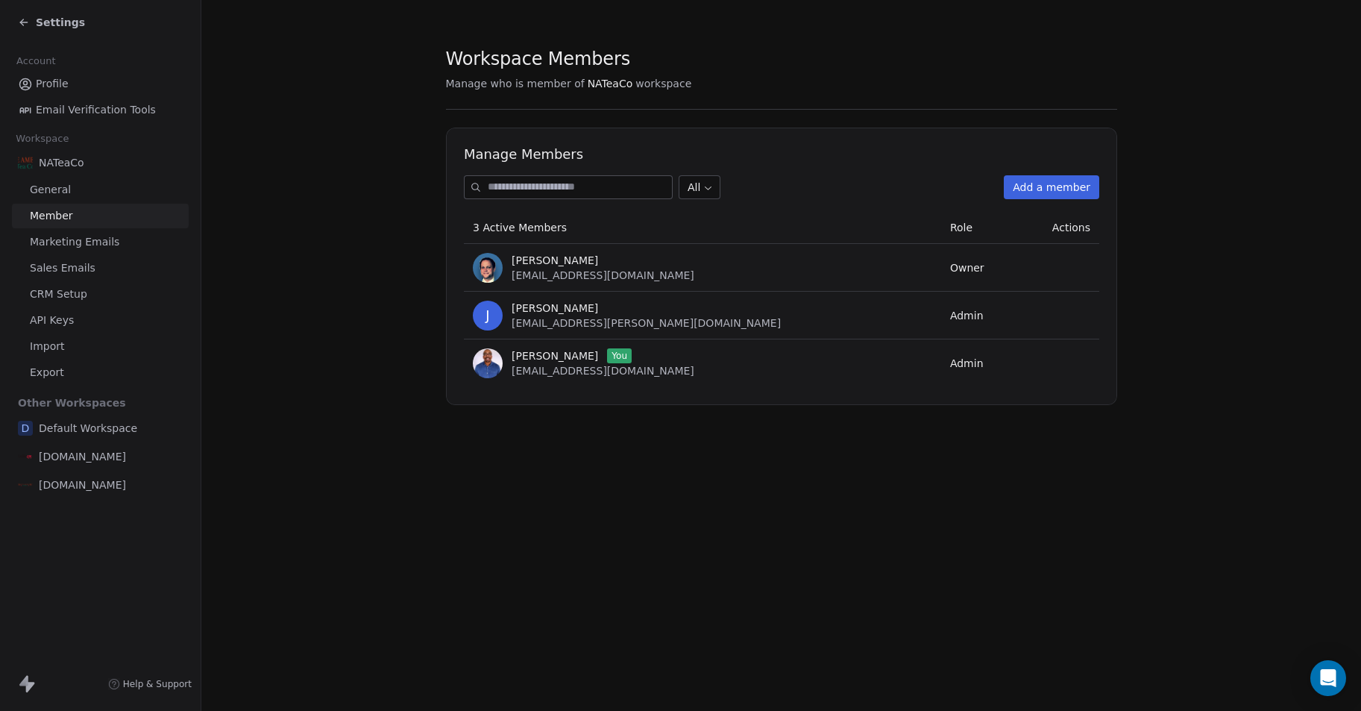
click at [69, 246] on span "Marketing Emails" at bounding box center [75, 242] width 90 height 16
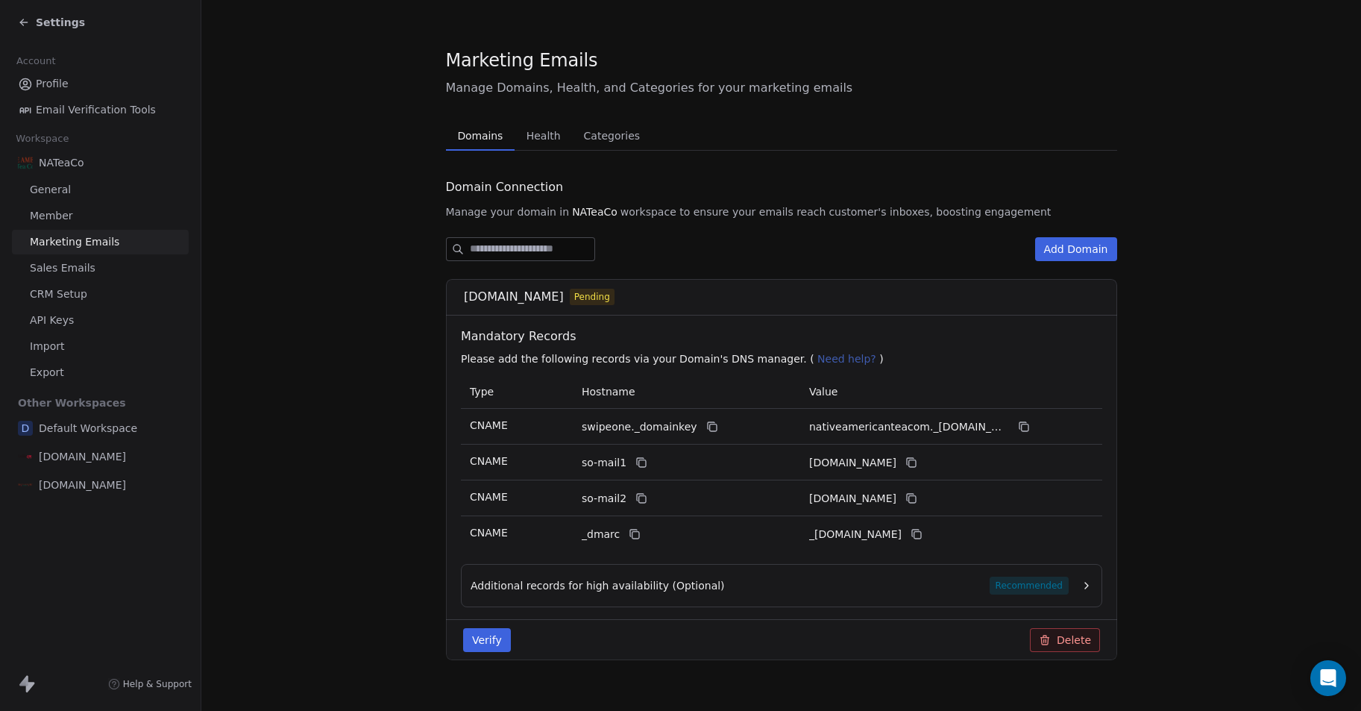
click at [78, 270] on span "Sales Emails" at bounding box center [63, 268] width 66 height 16
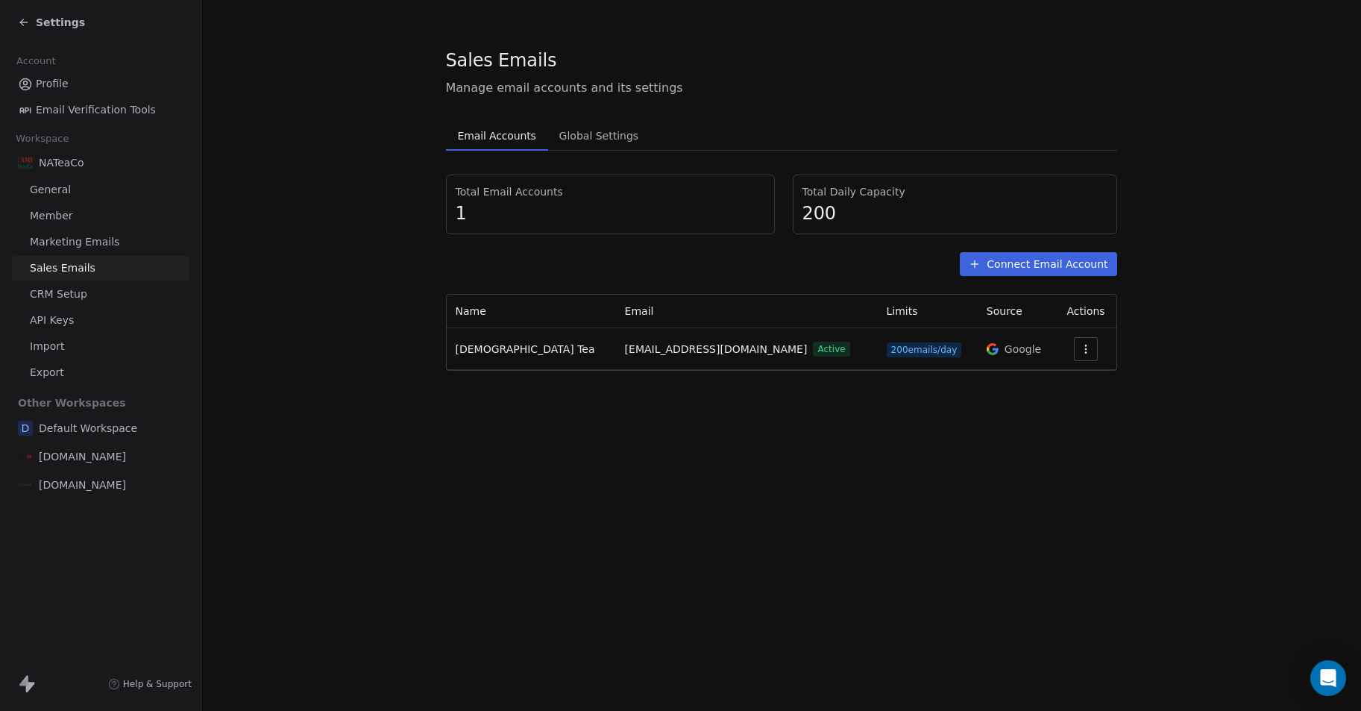
click at [78, 270] on span "Sales Emails" at bounding box center [63, 268] width 66 height 16
click at [79, 242] on span "Marketing Emails" at bounding box center [75, 242] width 90 height 16
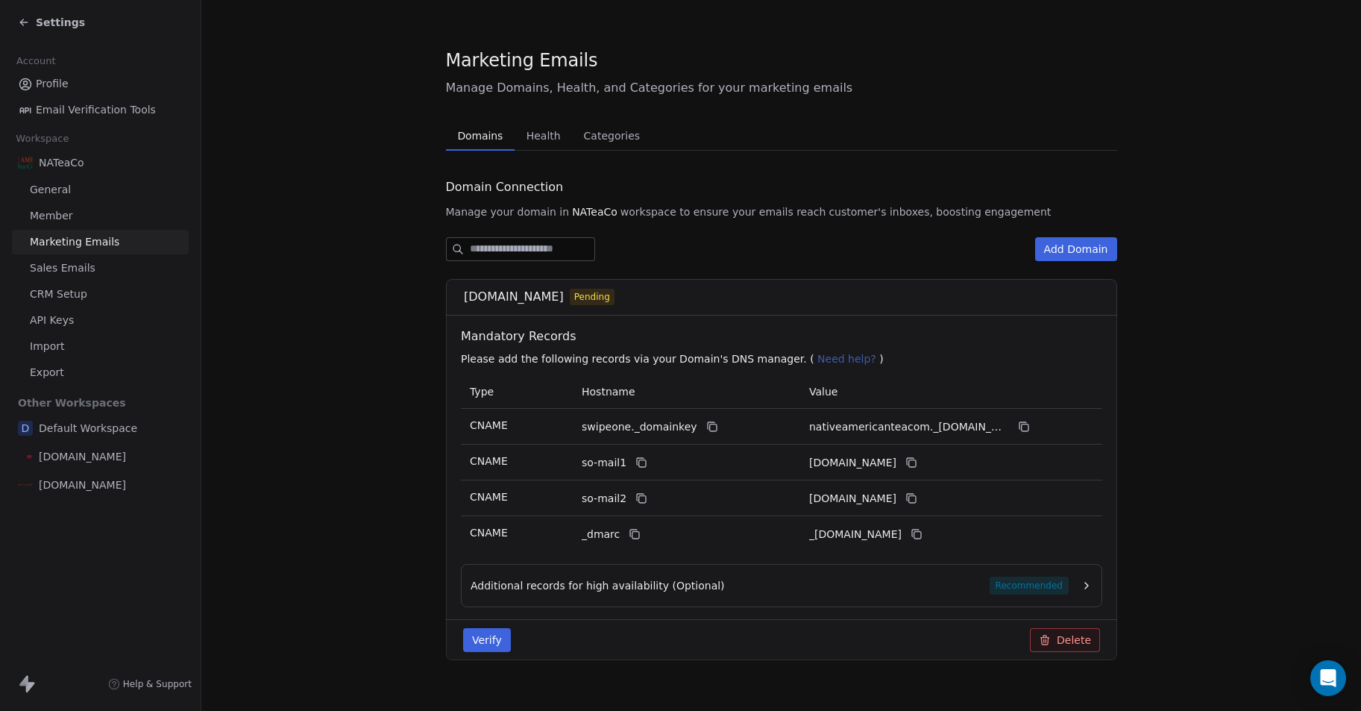
click at [66, 222] on span "Member" at bounding box center [51, 216] width 43 height 16
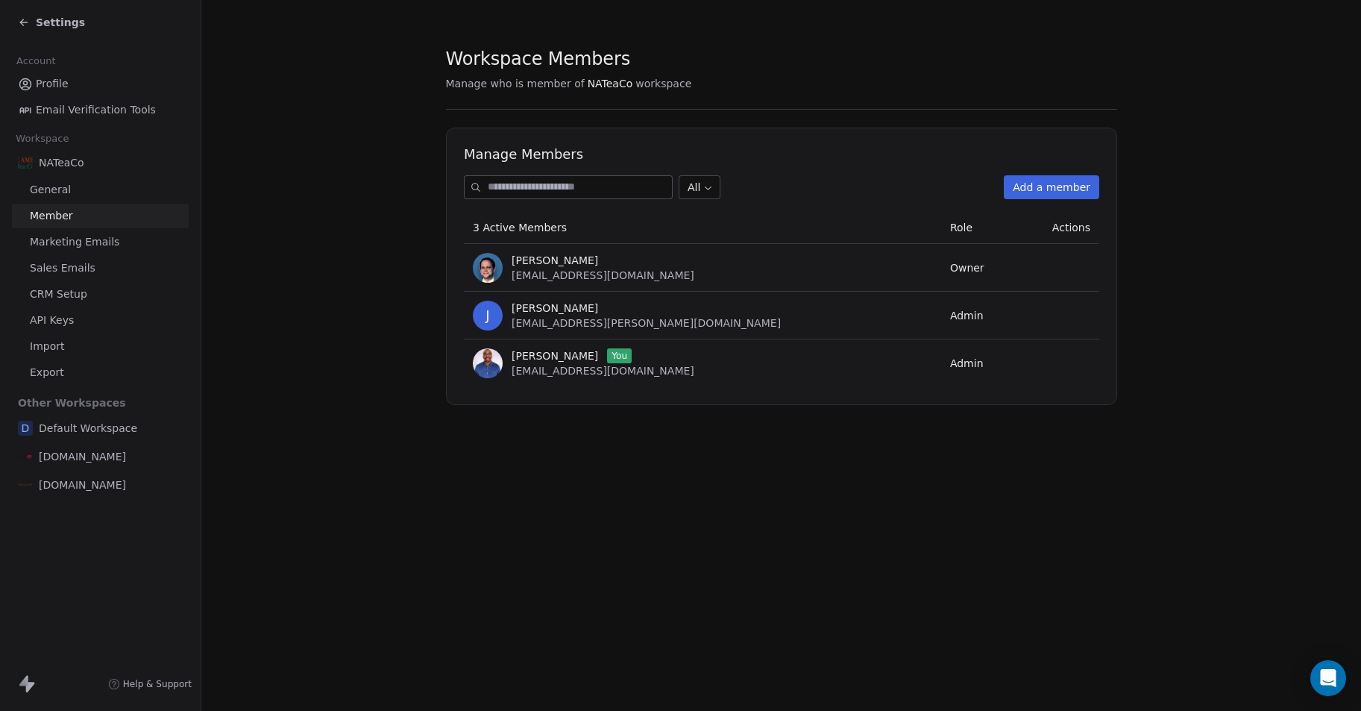
click at [85, 239] on span "Marketing Emails" at bounding box center [75, 242] width 90 height 16
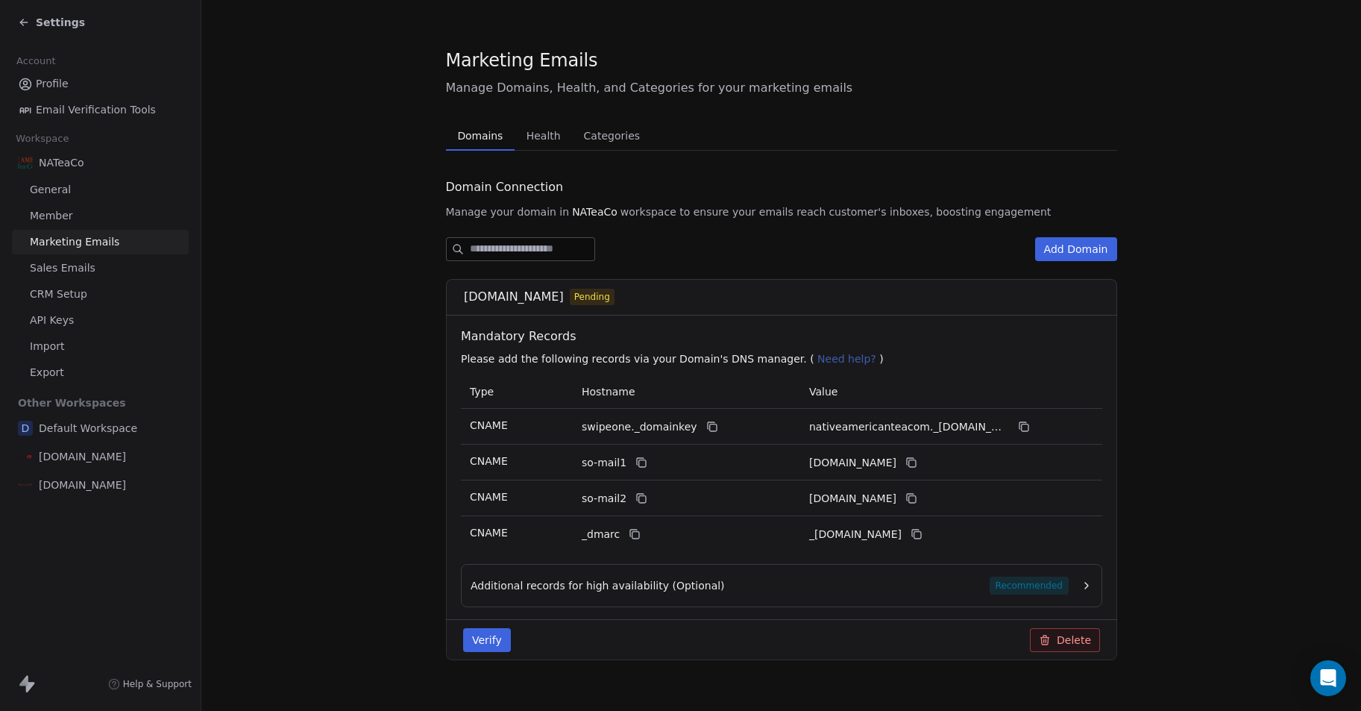
click at [480, 639] on button "Verify" at bounding box center [487, 640] width 48 height 24
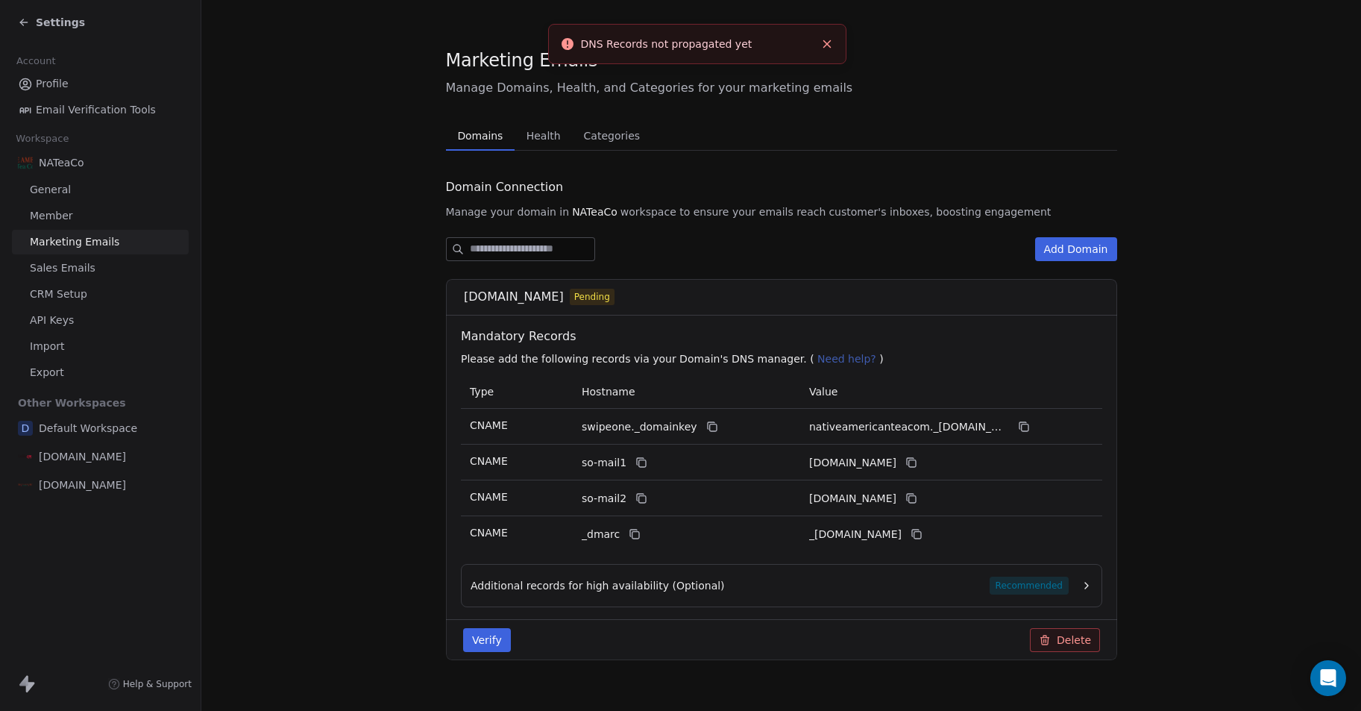
click at [72, 221] on link "Member" at bounding box center [100, 216] width 177 height 25
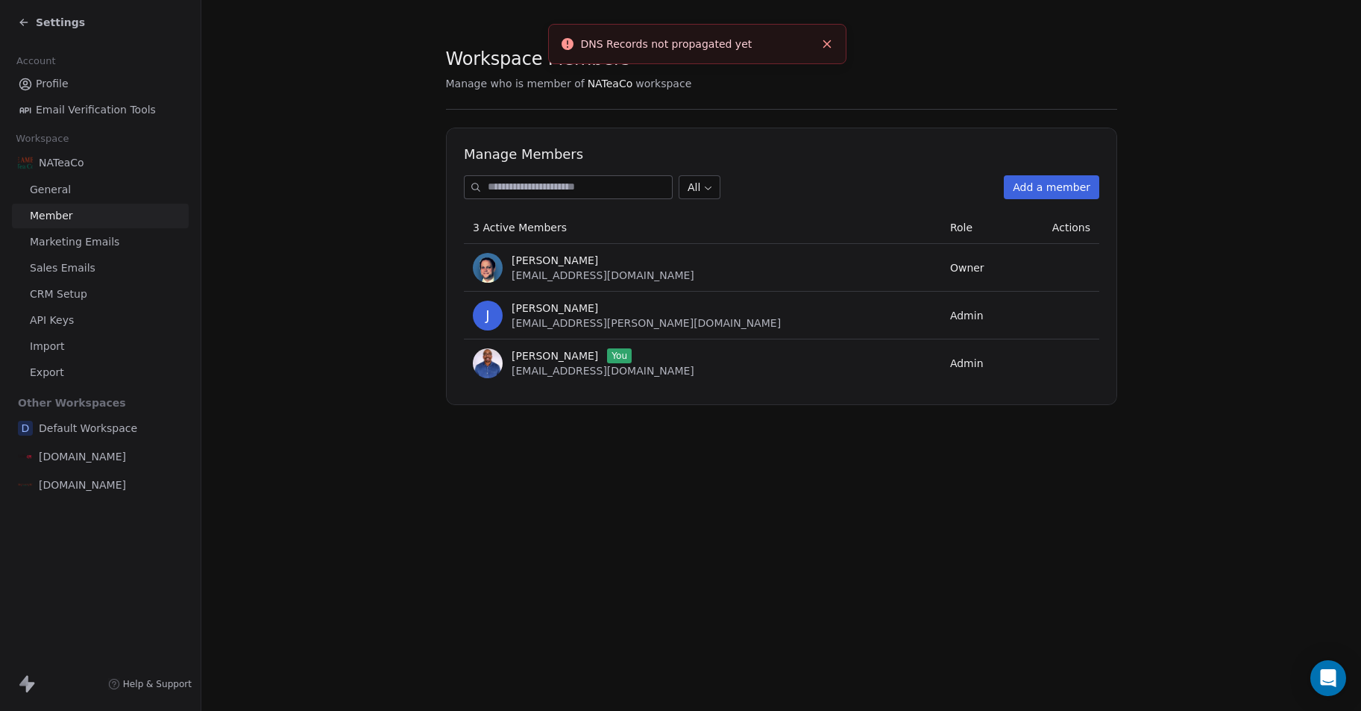
click at [79, 236] on span "Marketing Emails" at bounding box center [75, 242] width 90 height 16
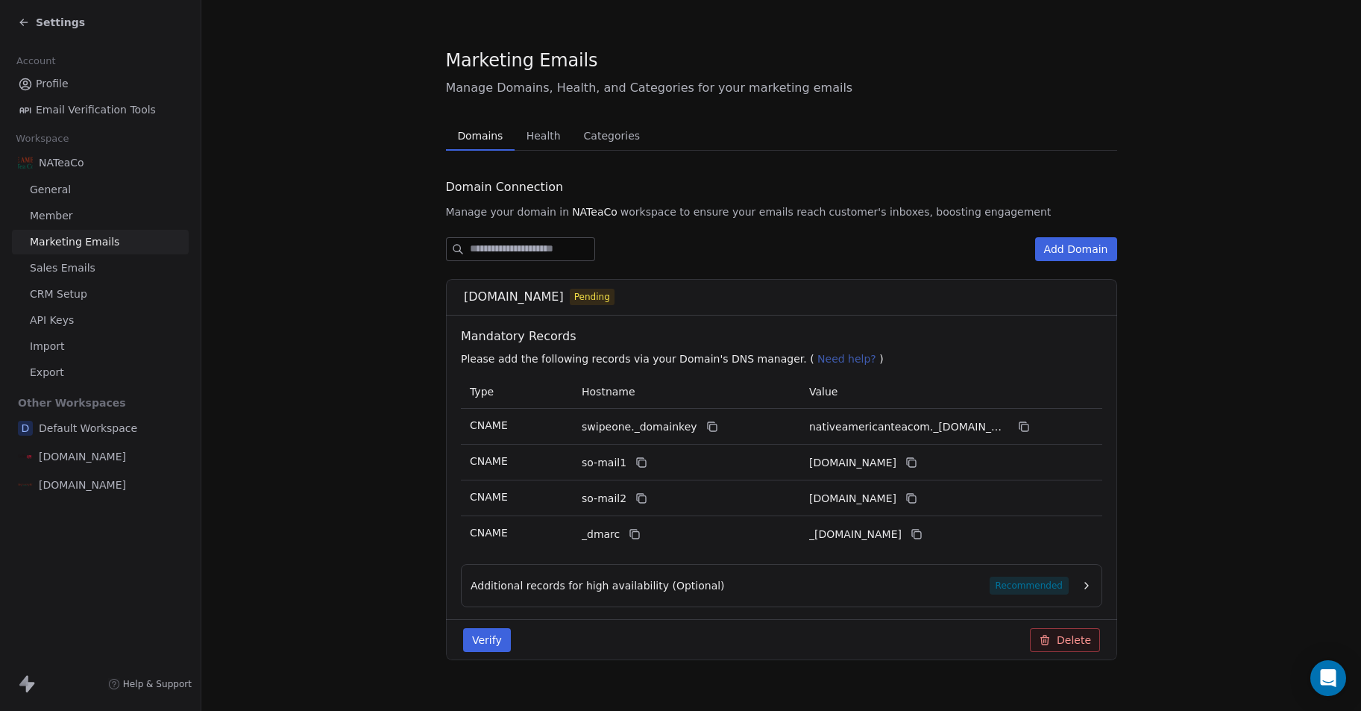
click at [54, 181] on link "General" at bounding box center [100, 190] width 177 height 25
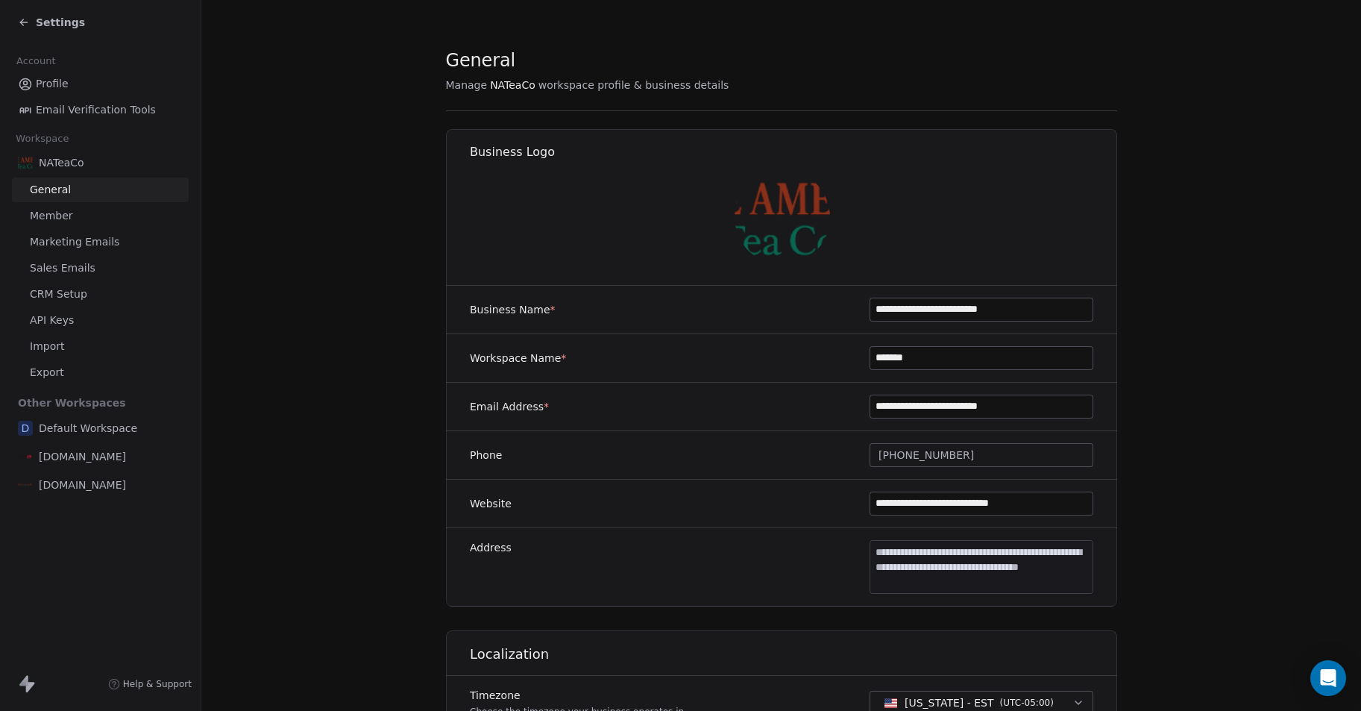
click at [52, 212] on span "Member" at bounding box center [51, 216] width 43 height 16
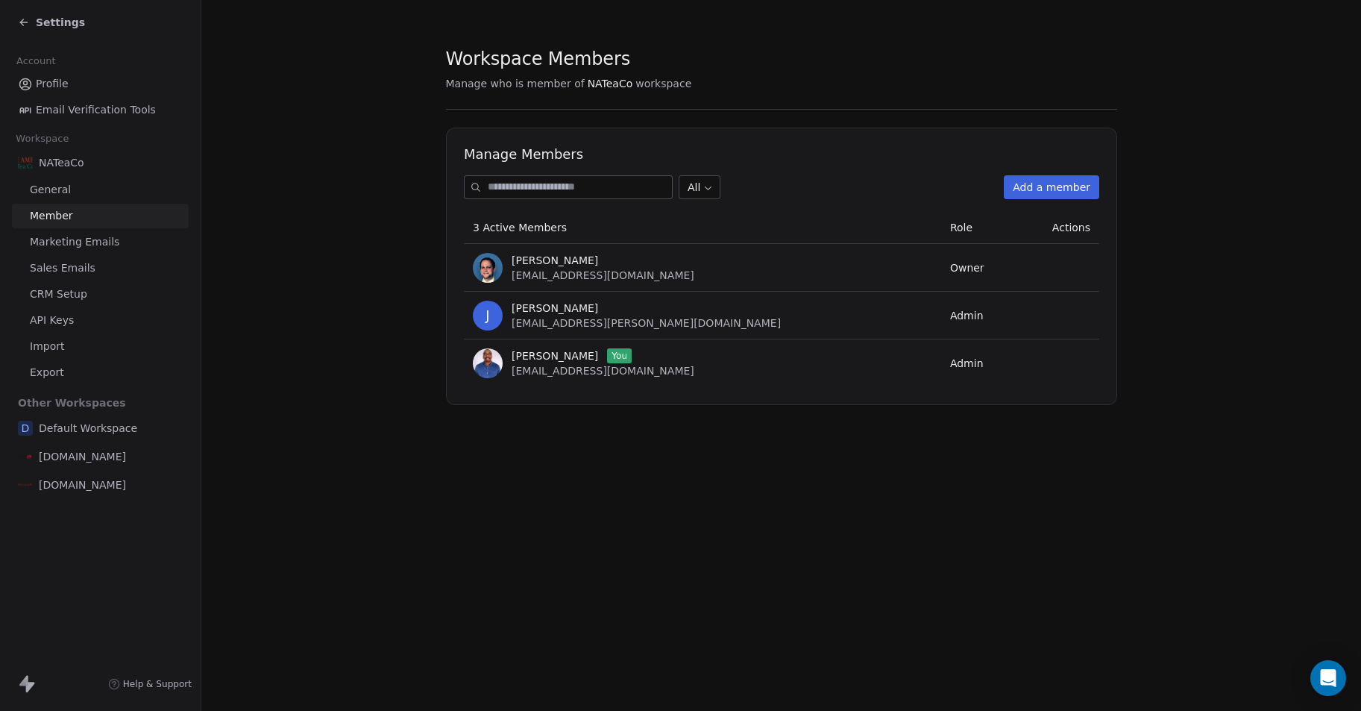
click at [44, 245] on span "Marketing Emails" at bounding box center [75, 242] width 90 height 16
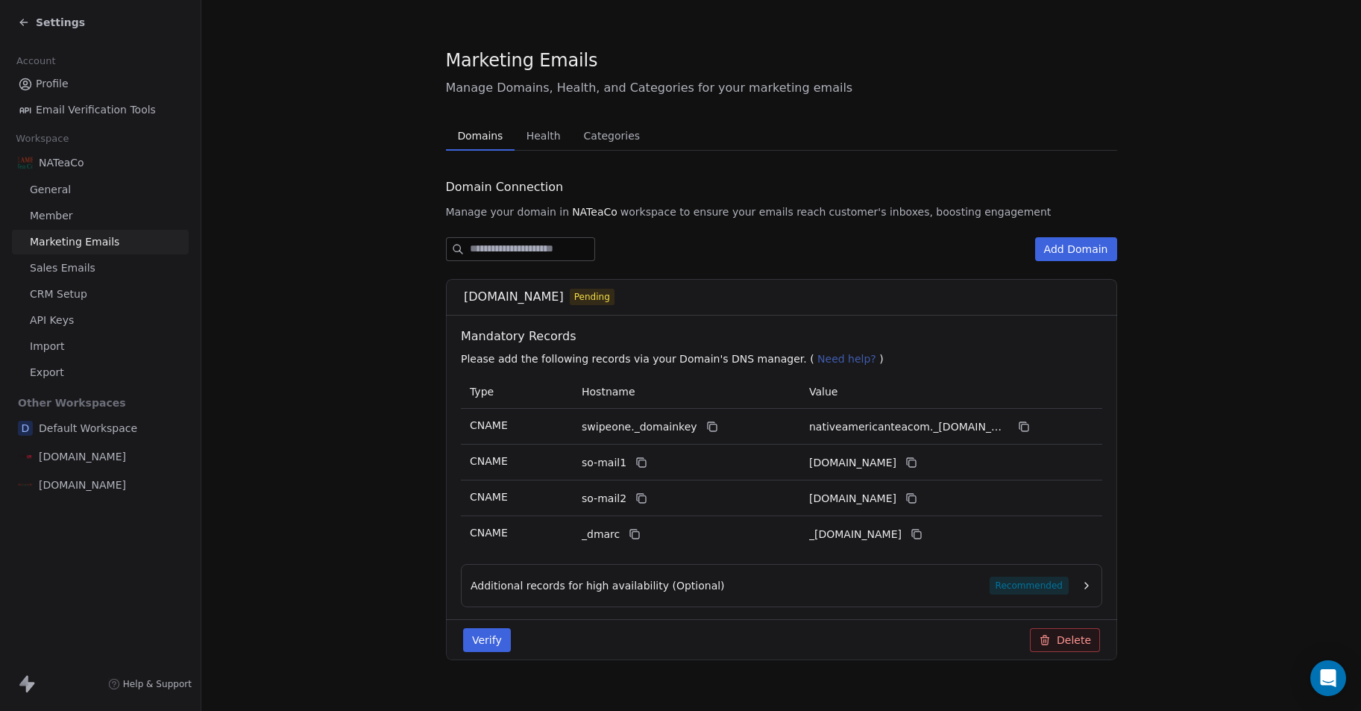
click at [482, 643] on button "Verify" at bounding box center [487, 640] width 48 height 24
click at [75, 199] on link "General" at bounding box center [100, 190] width 177 height 25
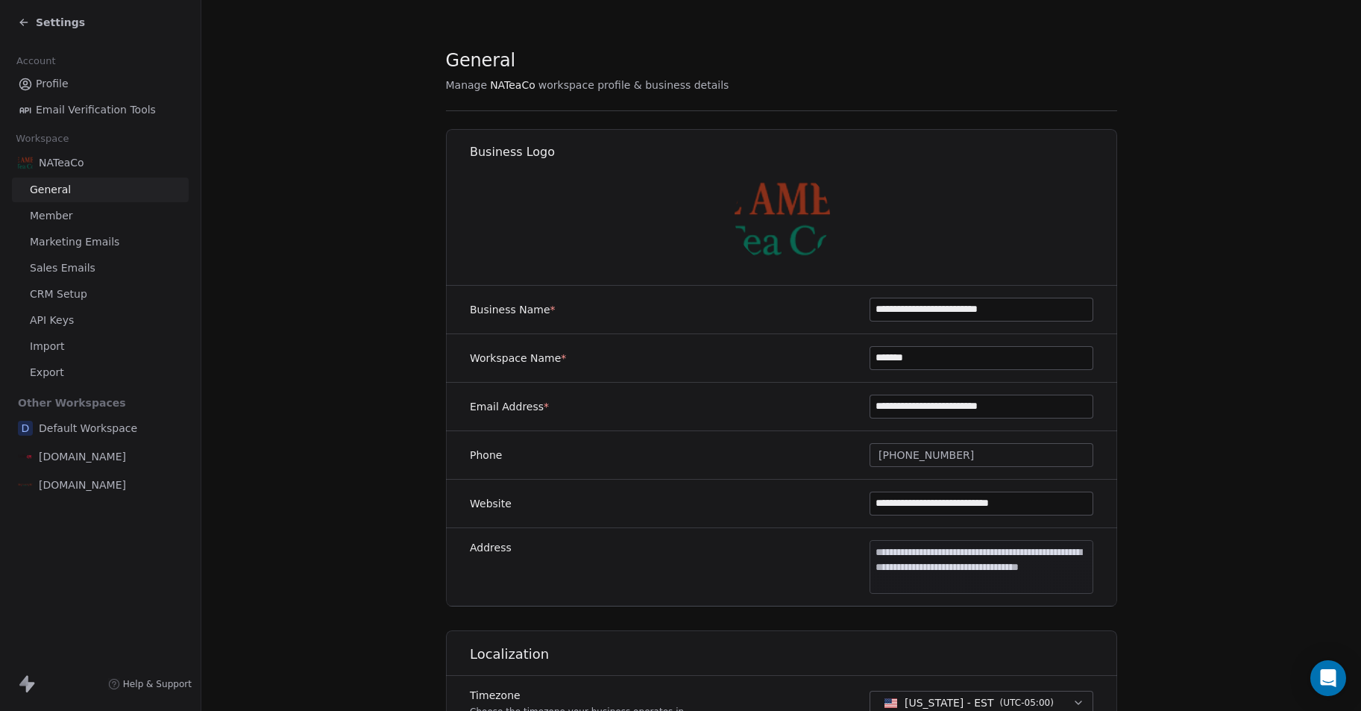
click at [342, 202] on section "**********" at bounding box center [781, 639] width 1160 height 1279
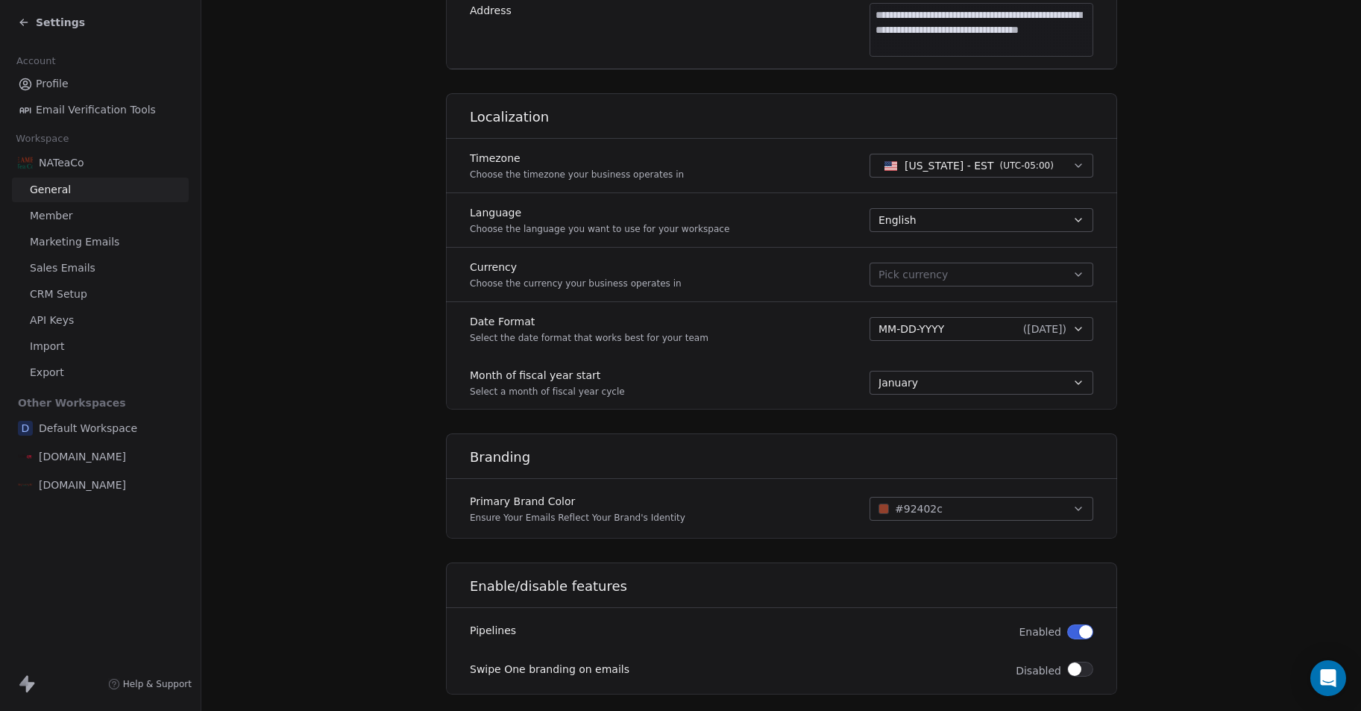
scroll to position [567, 0]
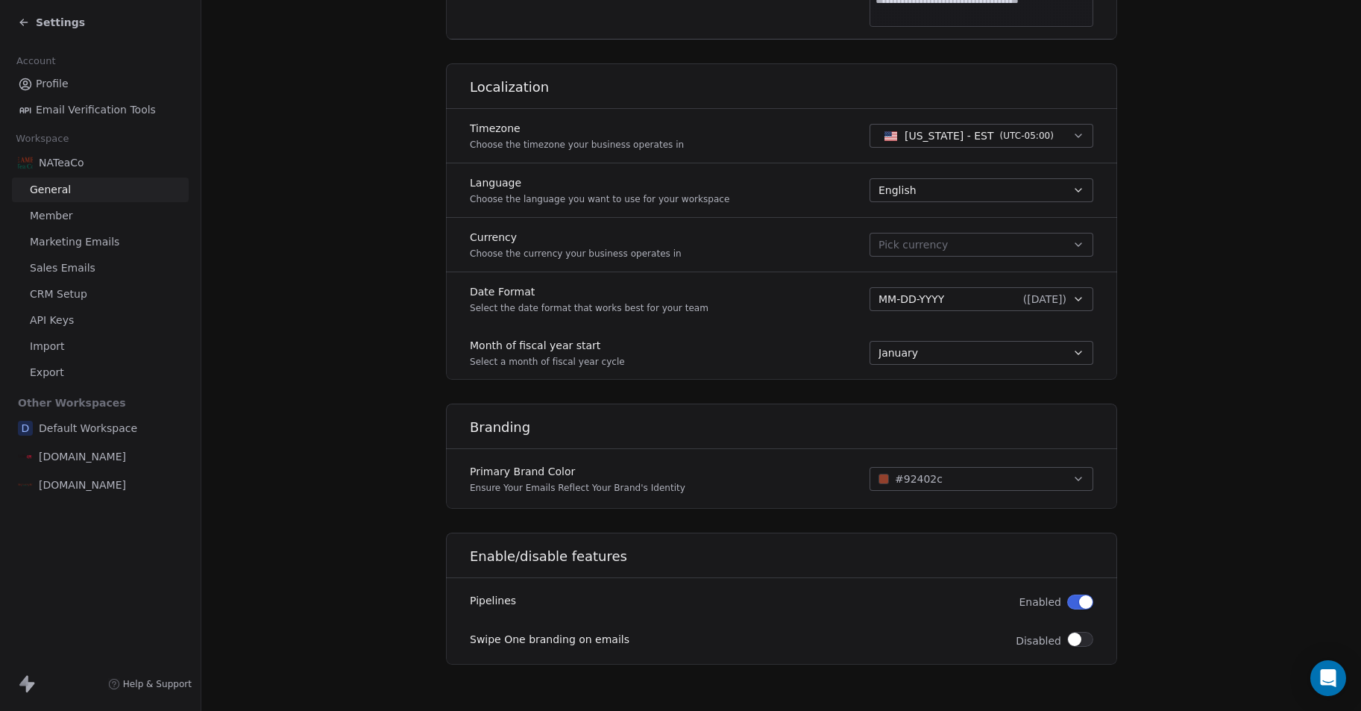
click at [73, 218] on link "Member" at bounding box center [100, 216] width 177 height 25
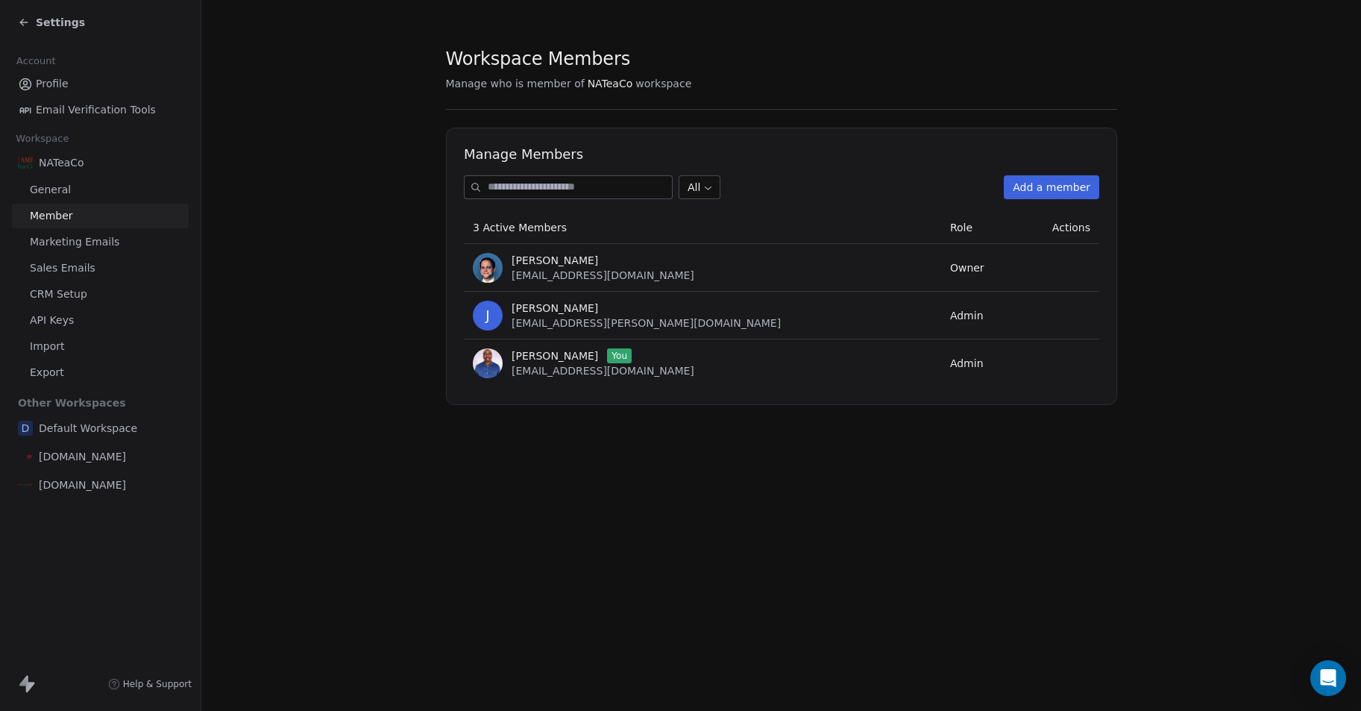
click at [78, 245] on span "Marketing Emails" at bounding box center [75, 242] width 90 height 16
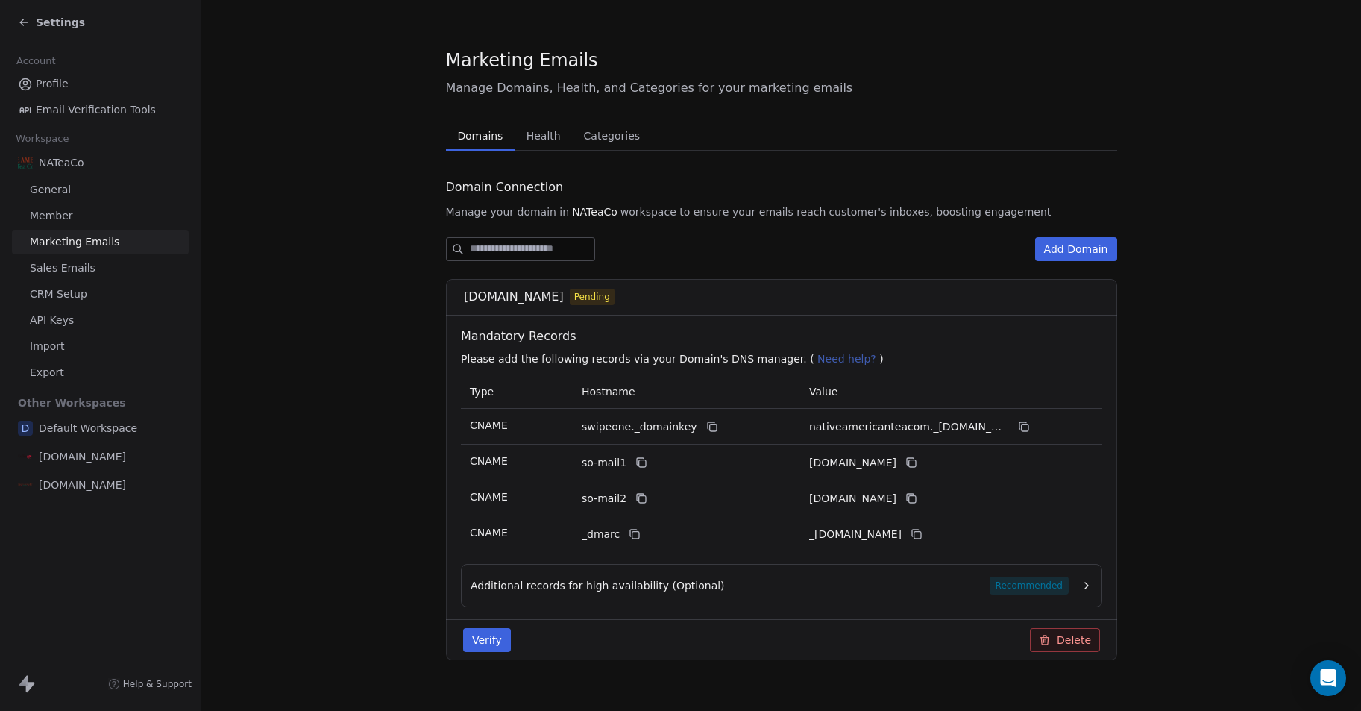
click at [299, 297] on section "Marketing Emails Manage Domains, Health, and Categories for your marketing emai…" at bounding box center [781, 366] width 1160 height 732
click at [492, 642] on button "Verify" at bounding box center [487, 640] width 48 height 24
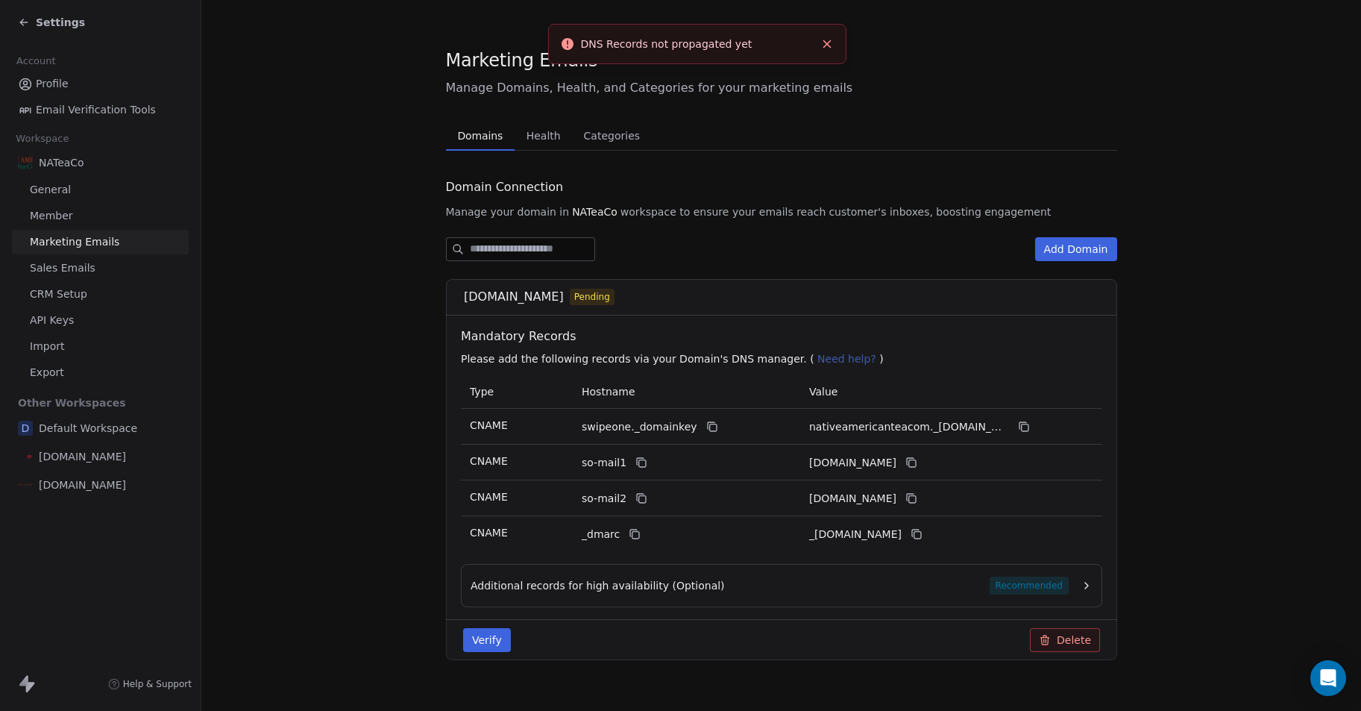
click at [547, 589] on span "Additional records for high availability (Optional)" at bounding box center [598, 585] width 254 height 15
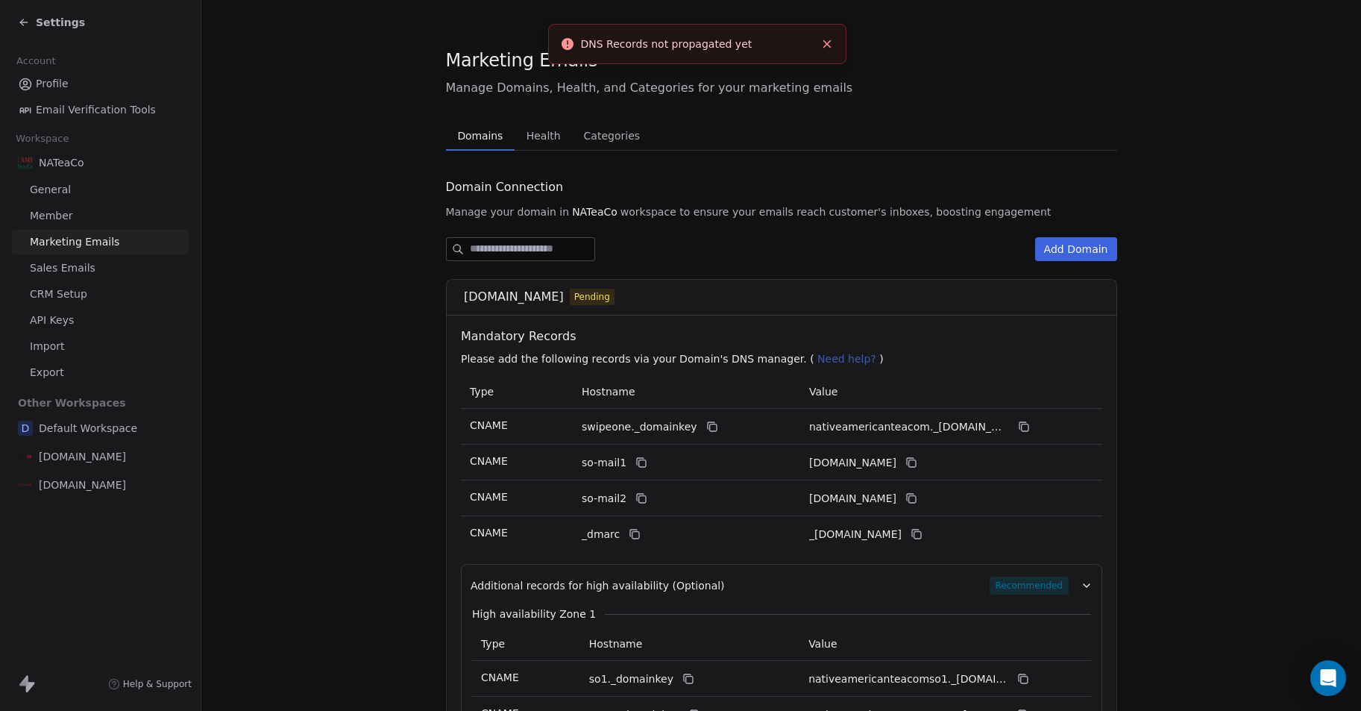
click at [55, 273] on span "Sales Emails" at bounding box center [63, 268] width 66 height 16
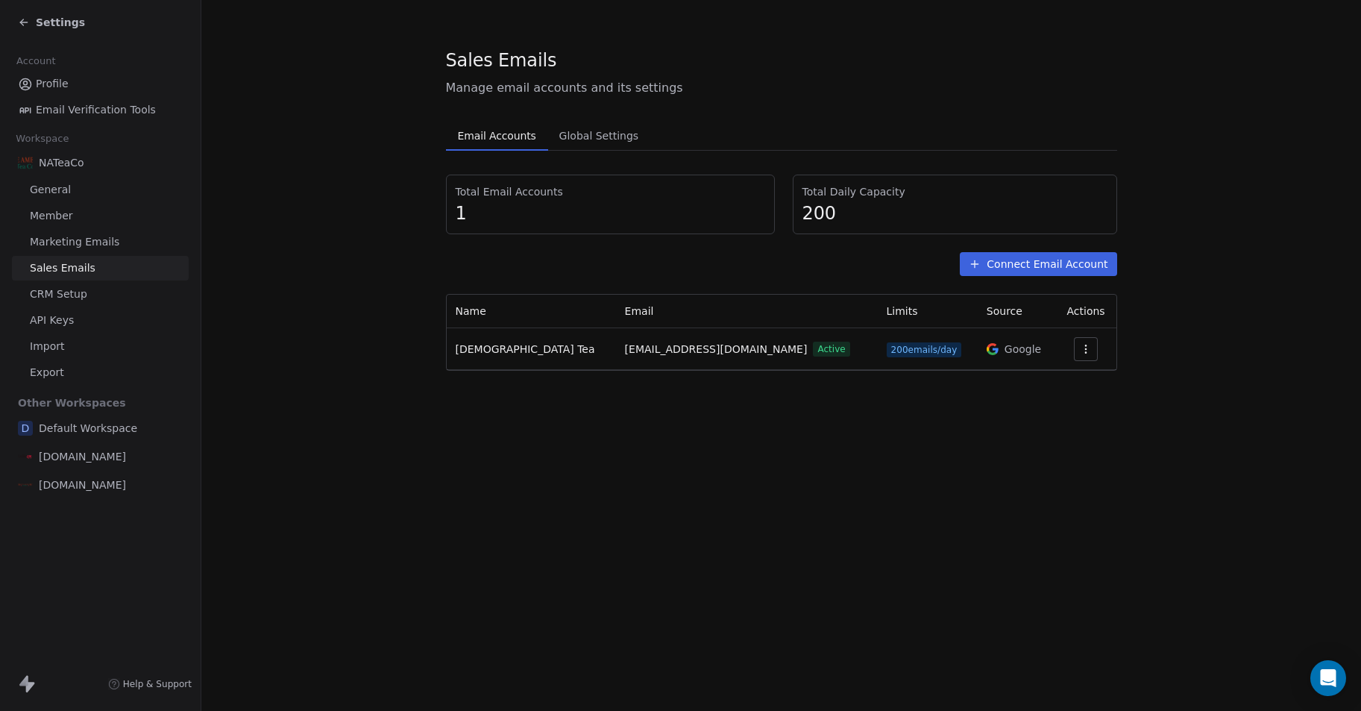
click at [63, 457] on span "[DOMAIN_NAME]" at bounding box center [82, 456] width 87 height 15
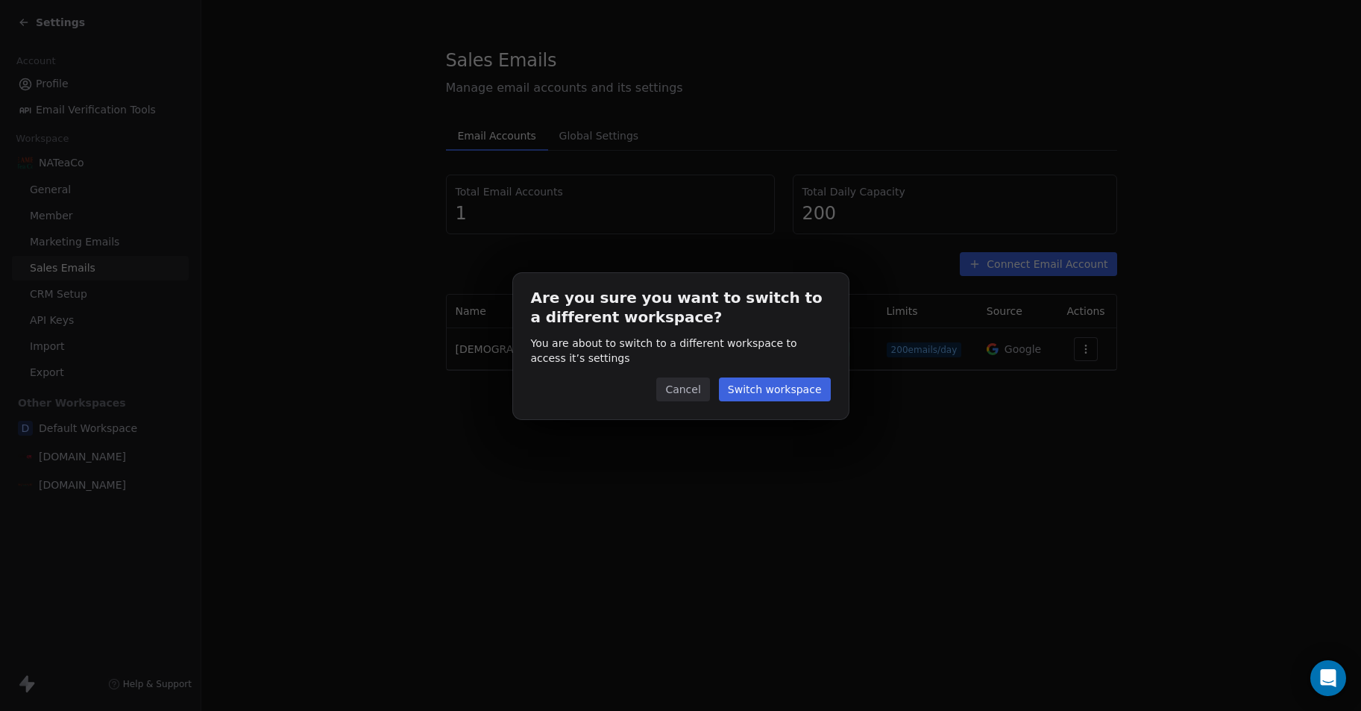
click at [778, 392] on button "Switch workspace" at bounding box center [775, 389] width 112 height 24
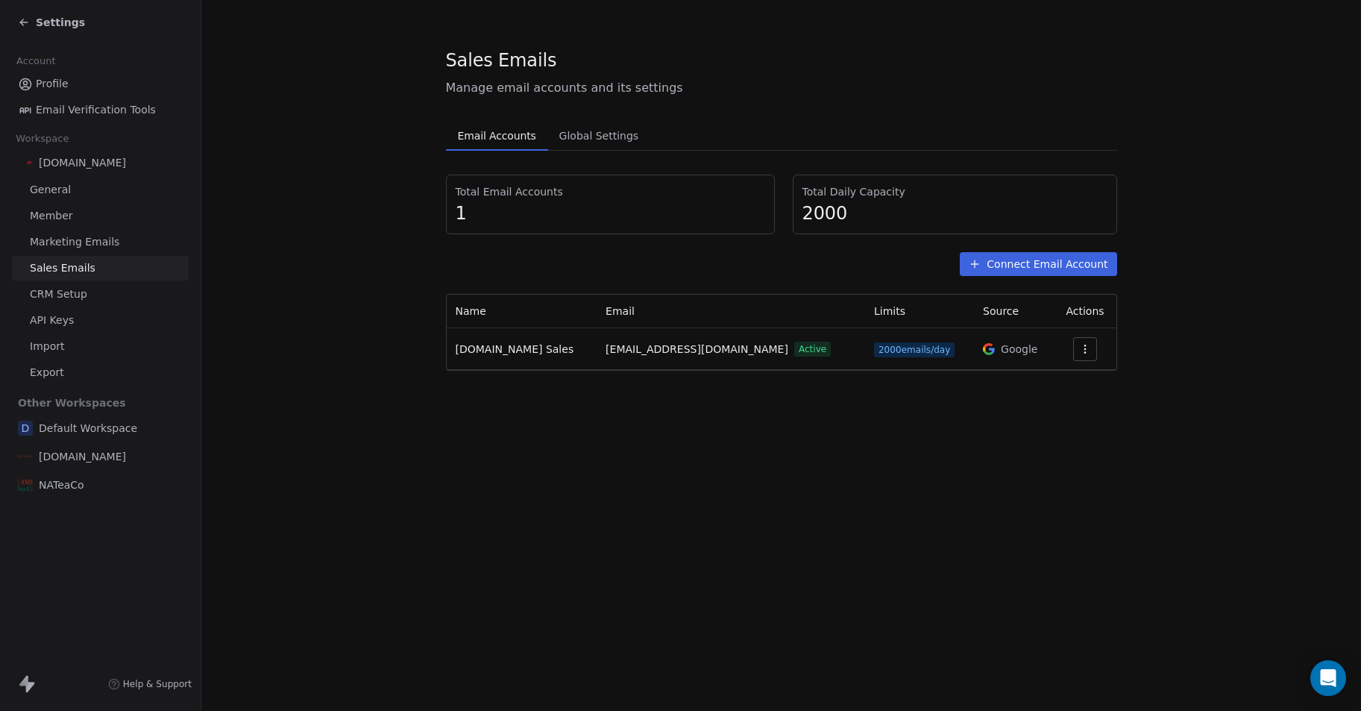
click at [69, 248] on span "Marketing Emails" at bounding box center [75, 242] width 90 height 16
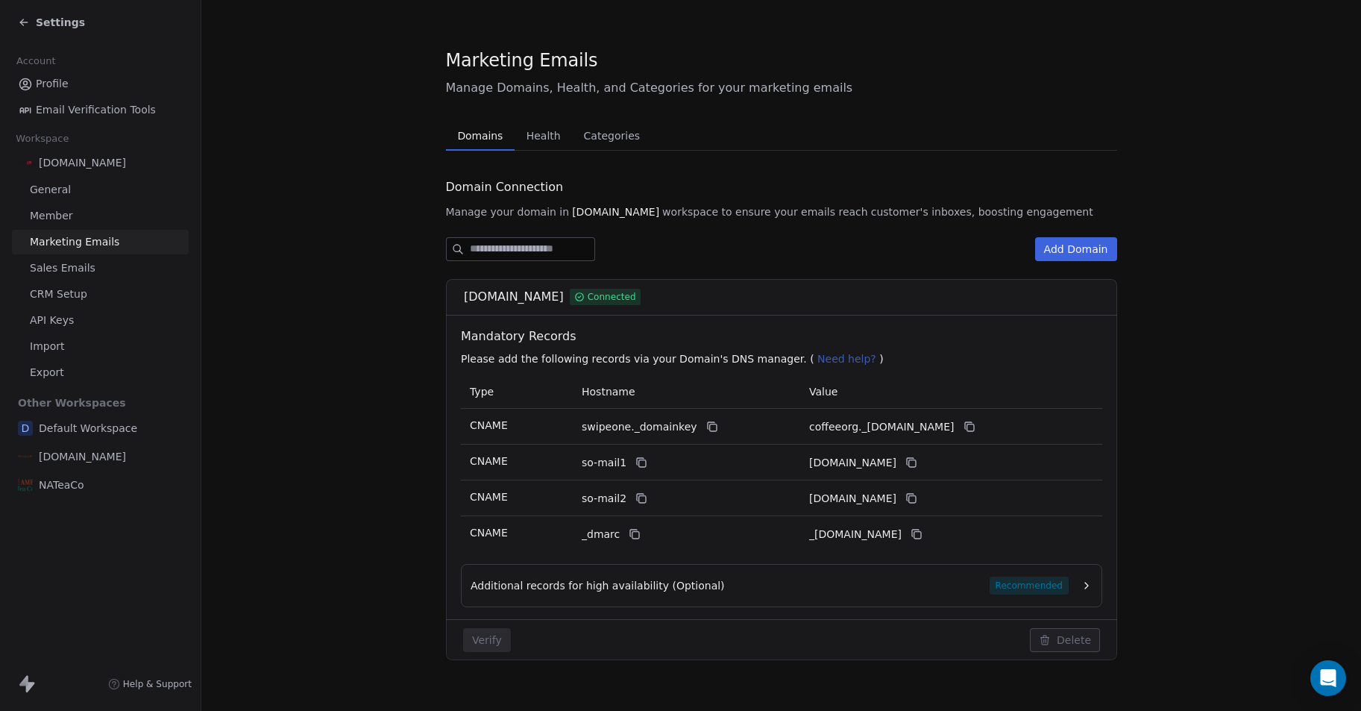
click at [104, 456] on span "[DOMAIN_NAME]" at bounding box center [82, 456] width 87 height 15
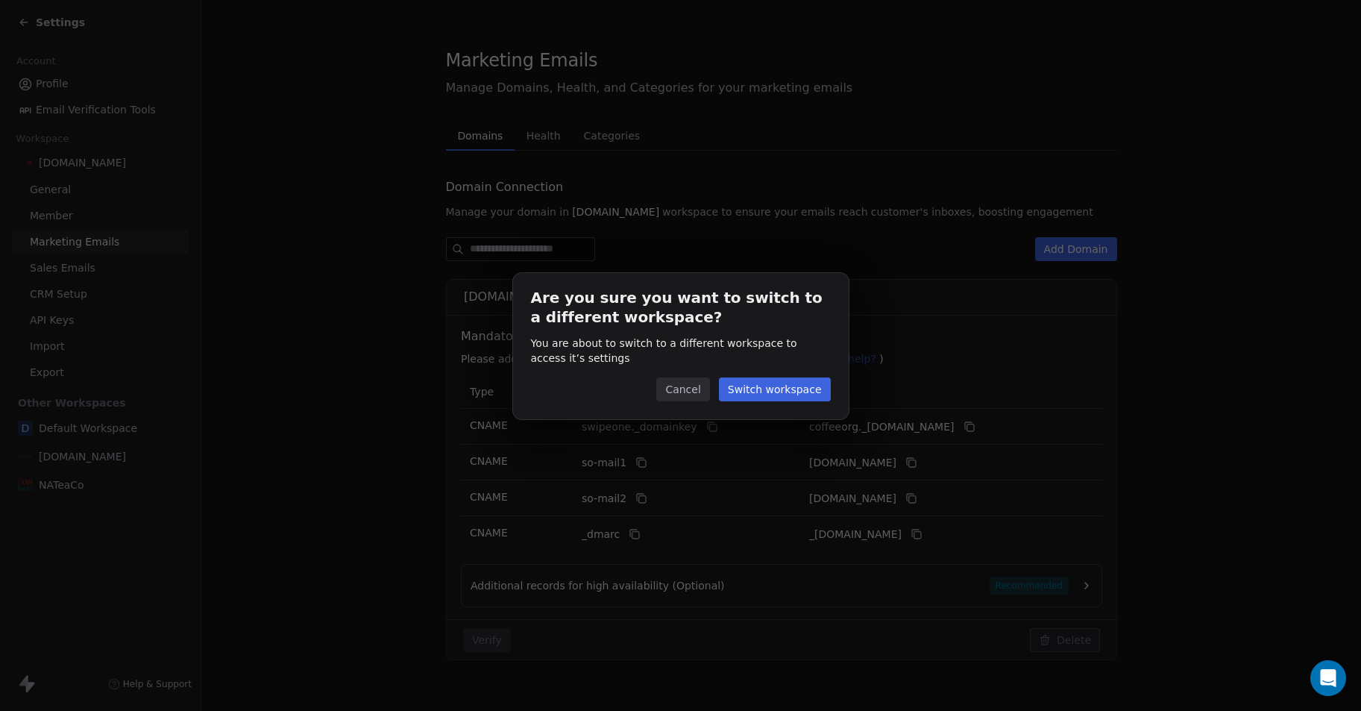
click at [763, 400] on button "Switch workspace" at bounding box center [775, 389] width 112 height 24
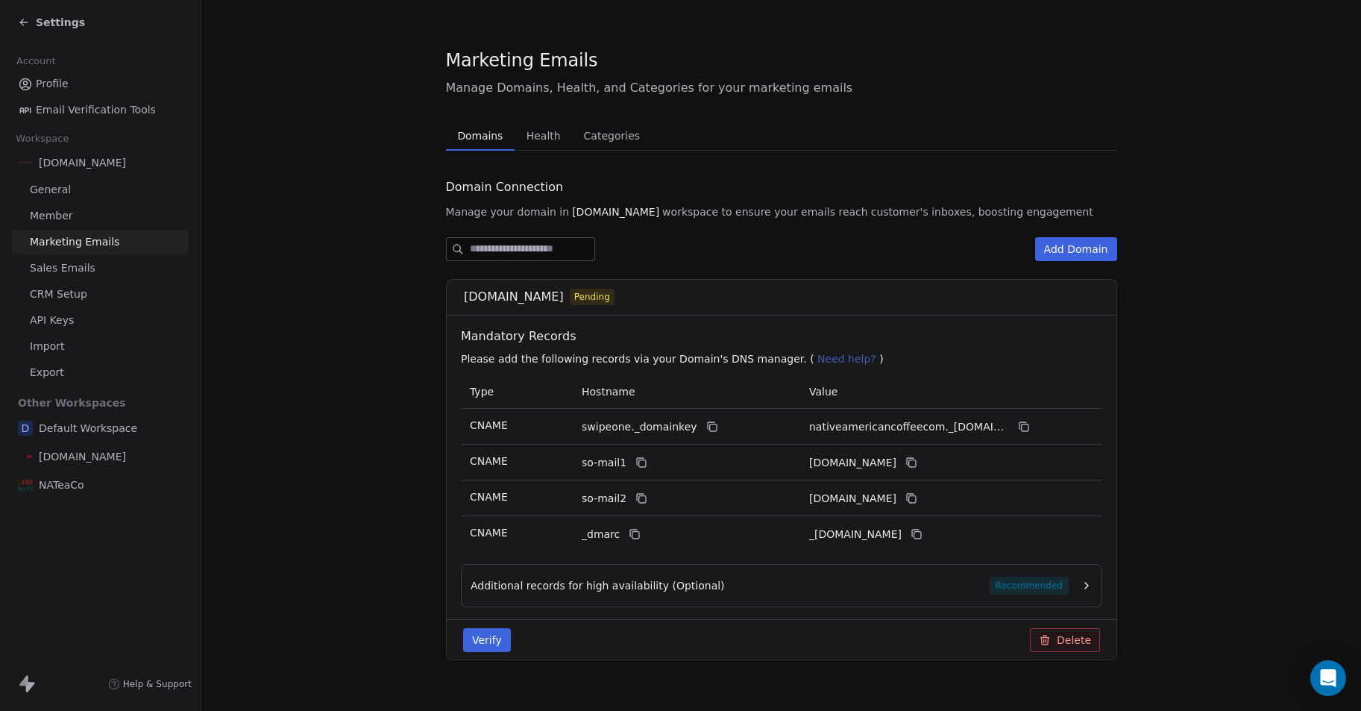
click at [494, 642] on button "Verify" at bounding box center [487, 640] width 48 height 24
click at [94, 261] on link "Sales Emails" at bounding box center [100, 268] width 177 height 25
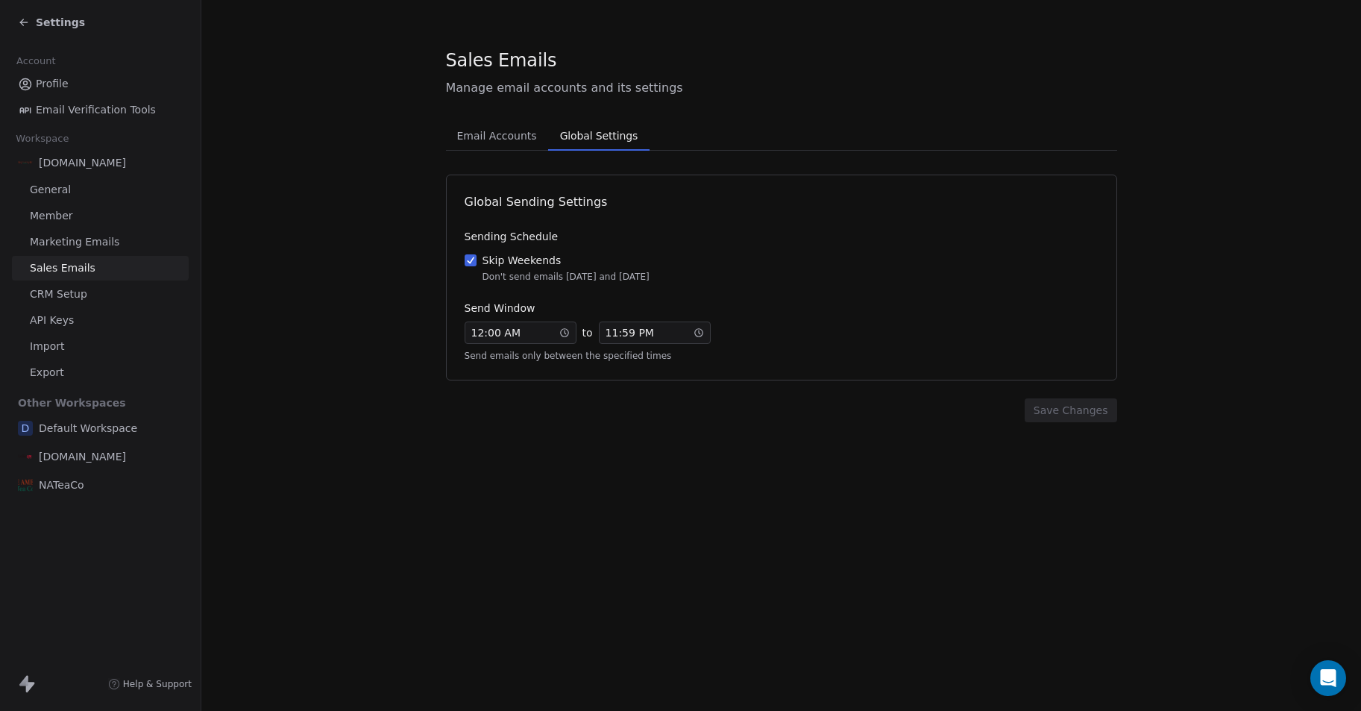
click at [586, 142] on span "Global Settings" at bounding box center [599, 135] width 90 height 21
click at [509, 145] on span "Email Accounts" at bounding box center [497, 135] width 92 height 21
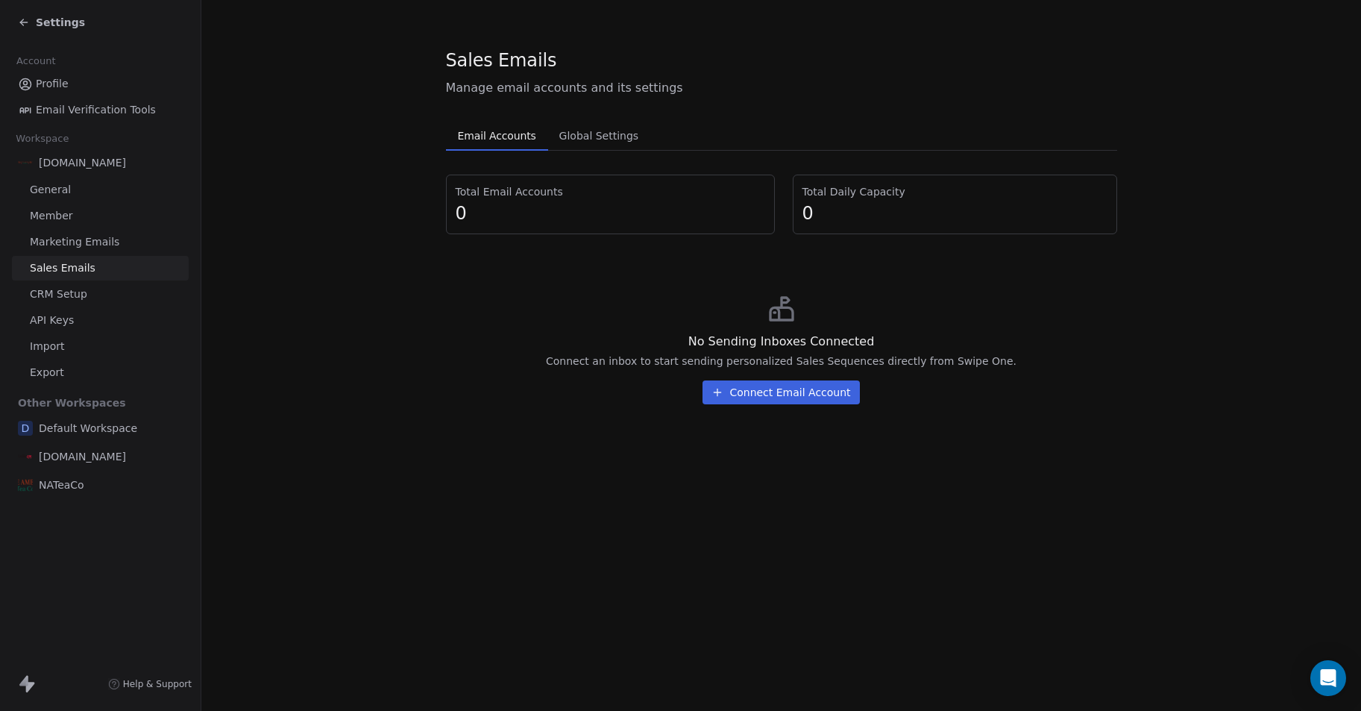
click at [85, 295] on link "CRM Setup" at bounding box center [100, 294] width 177 height 25
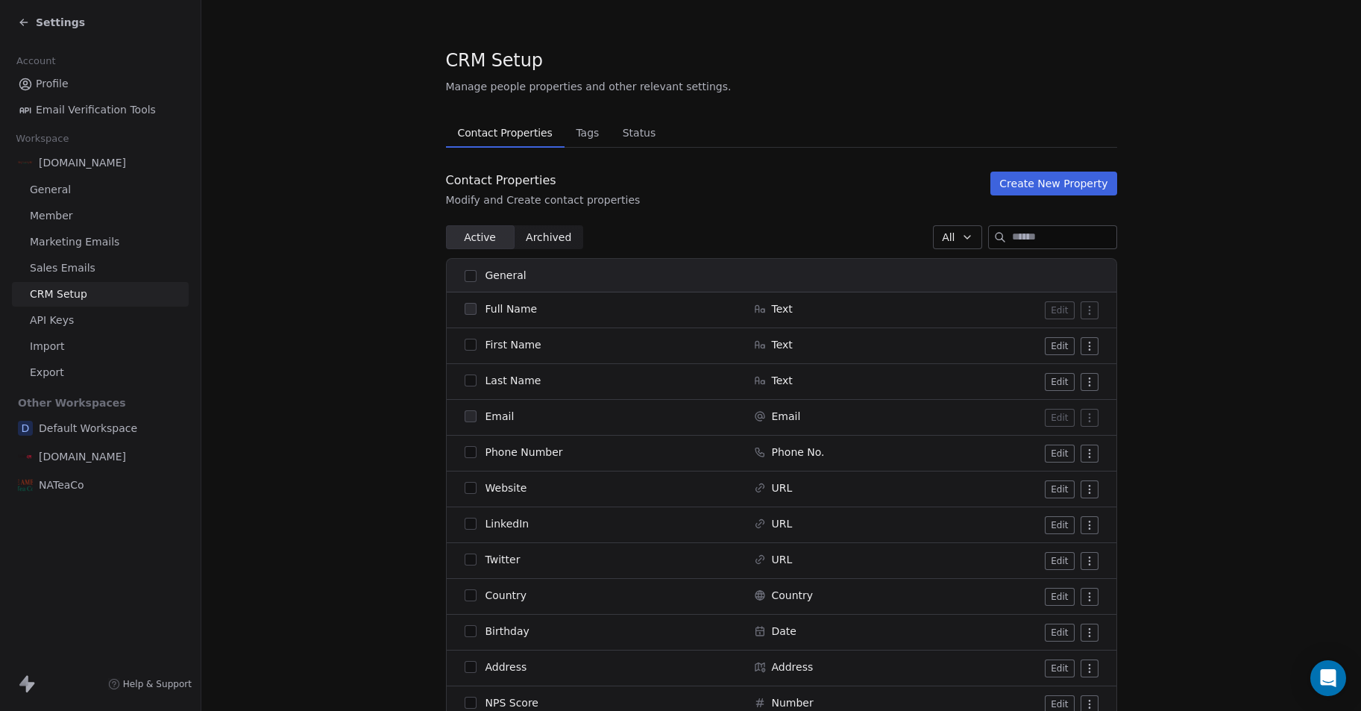
click at [51, 324] on span "API Keys" at bounding box center [52, 321] width 44 height 16
